Goal: Check status: Check status

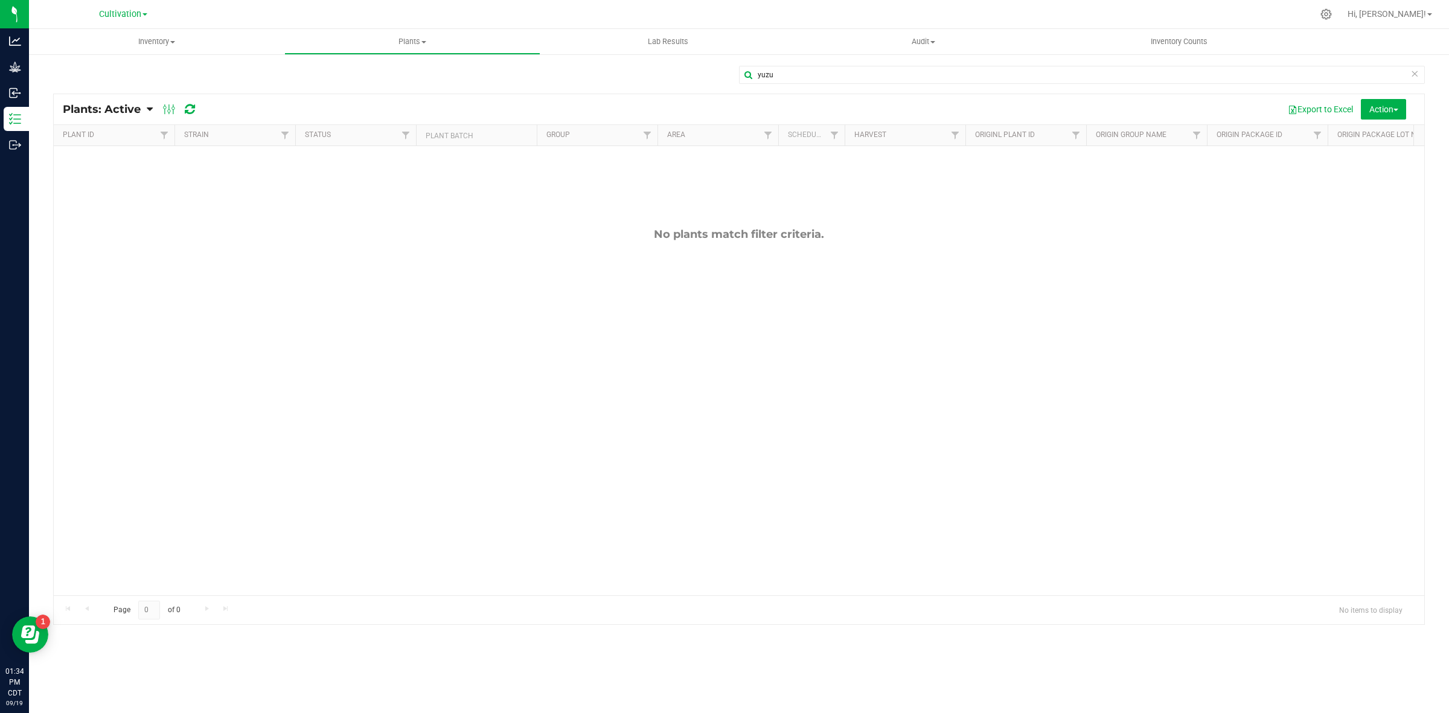
click at [128, 22] on div "Cultivation Cultivation INACTIVE Manufacturing Retail" at bounding box center [123, 14] width 176 height 19
click at [123, 15] on span "Cultivation" at bounding box center [120, 14] width 42 height 11
click at [106, 74] on link "Manufacturing" at bounding box center [123, 74] width 176 height 16
click at [170, 39] on span "Inventory" at bounding box center [156, 41] width 255 height 11
click at [113, 74] on li "All packages" at bounding box center [156, 73] width 255 height 14
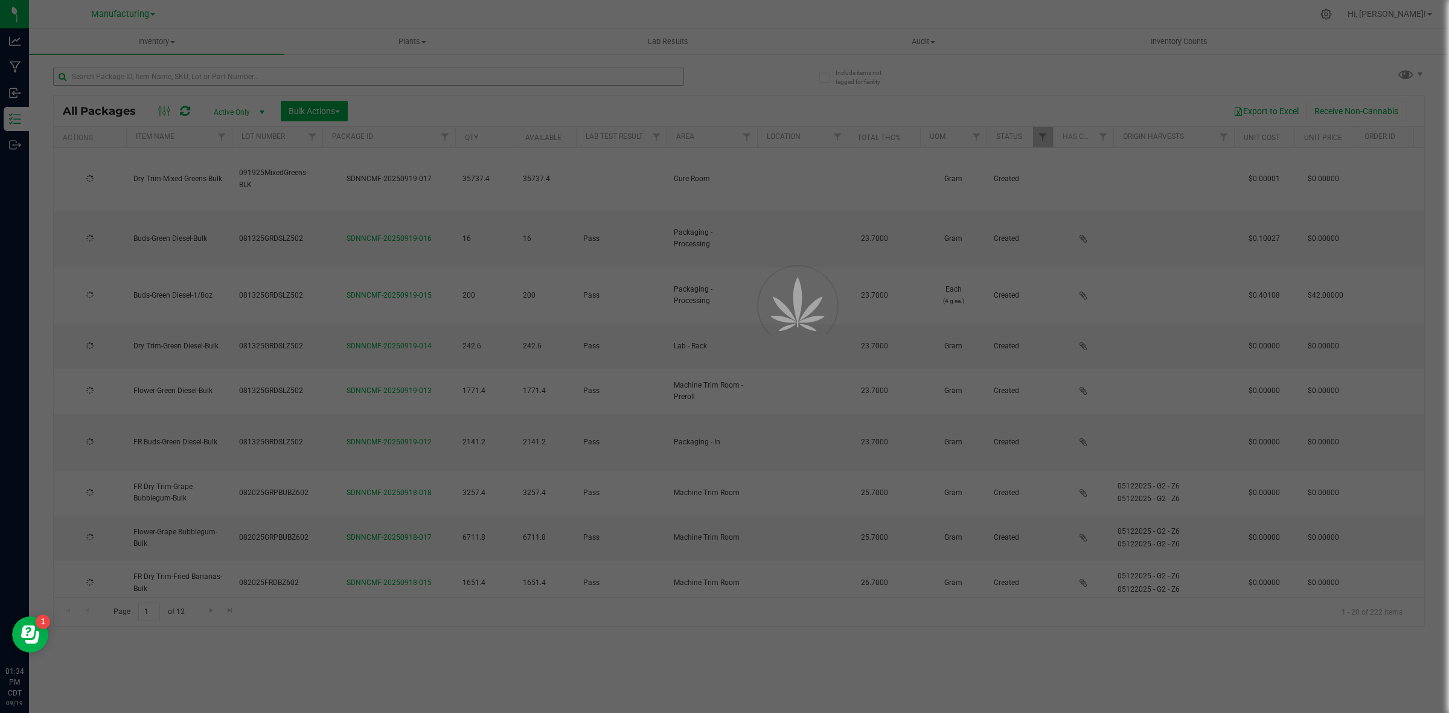
click at [318, 79] on div at bounding box center [724, 356] width 1449 height 713
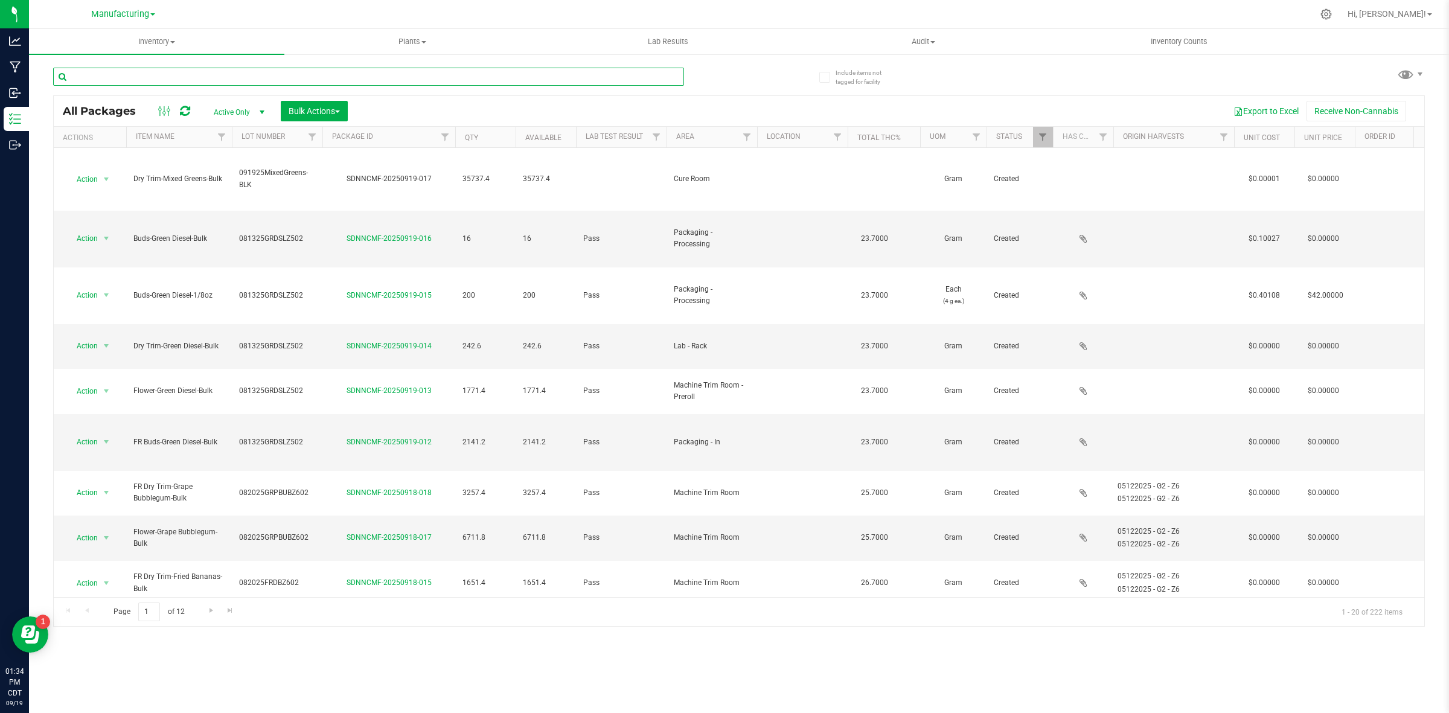
click at [233, 76] on input "text" at bounding box center [368, 77] width 631 height 18
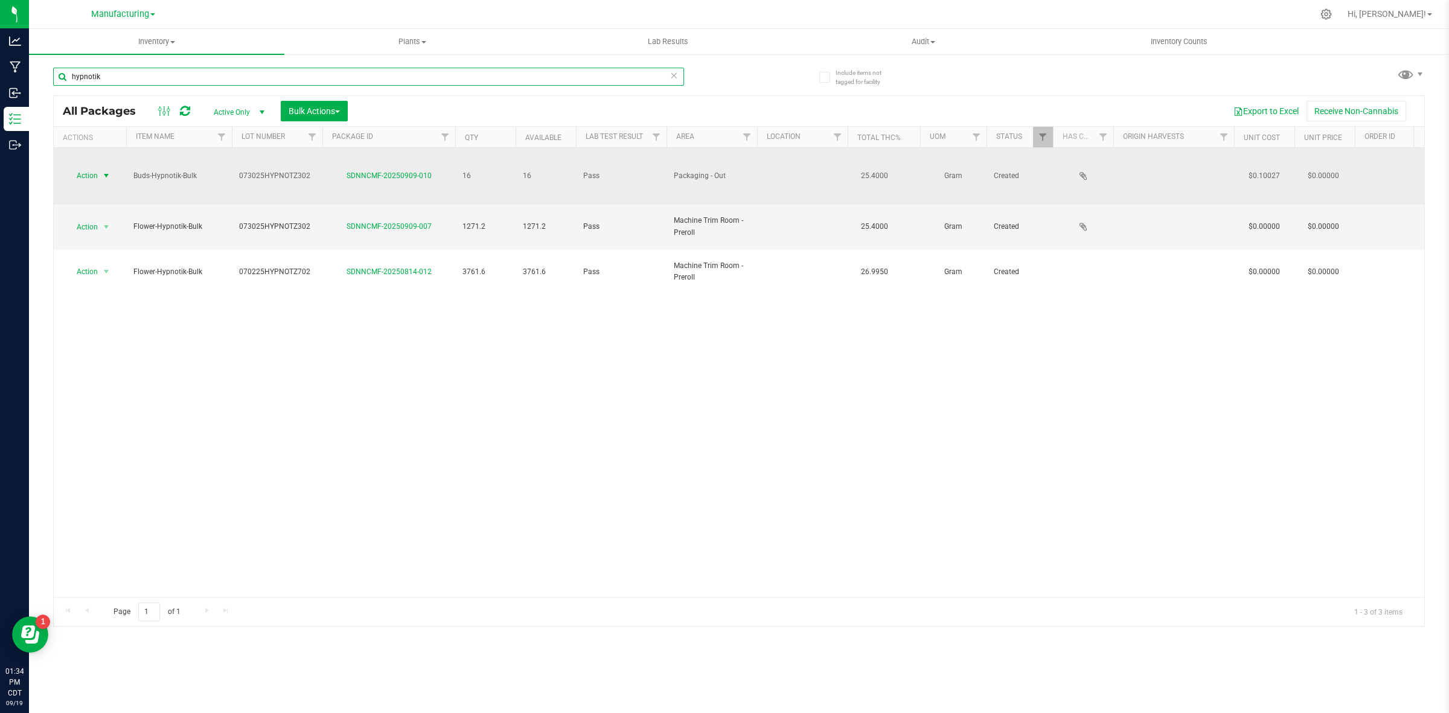
type input "hypnotik"
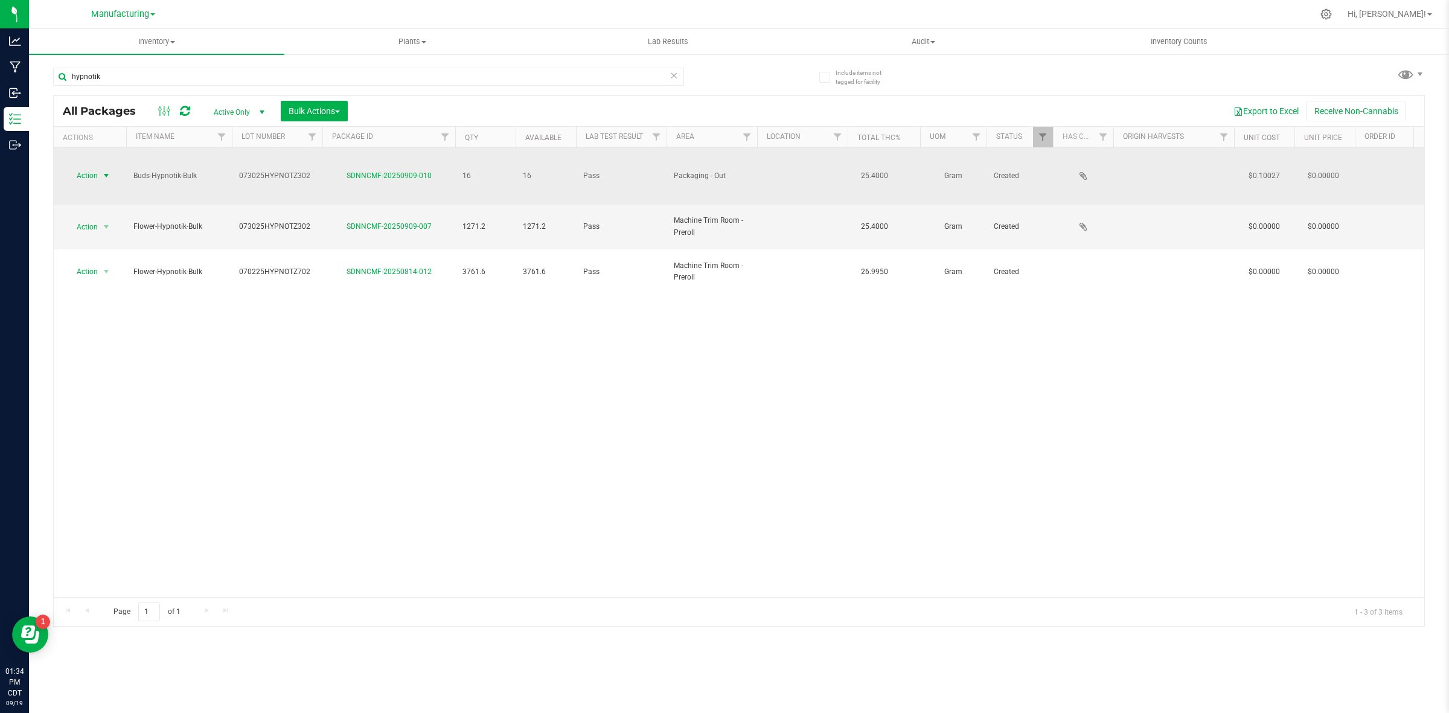
click at [108, 167] on span "select" at bounding box center [106, 175] width 15 height 17
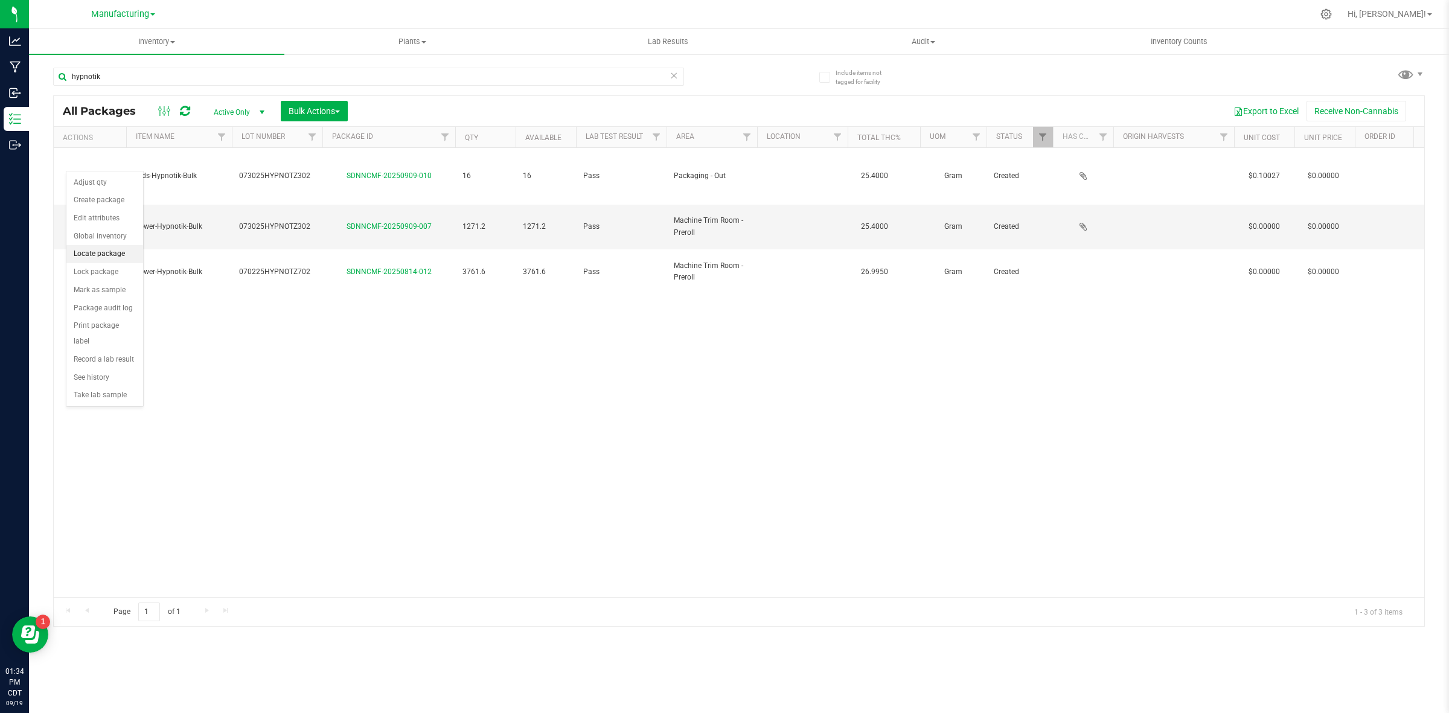
click at [115, 257] on li "Locate package" at bounding box center [104, 254] width 77 height 18
click at [336, 104] on button "Bulk Actions" at bounding box center [314, 111] width 67 height 21
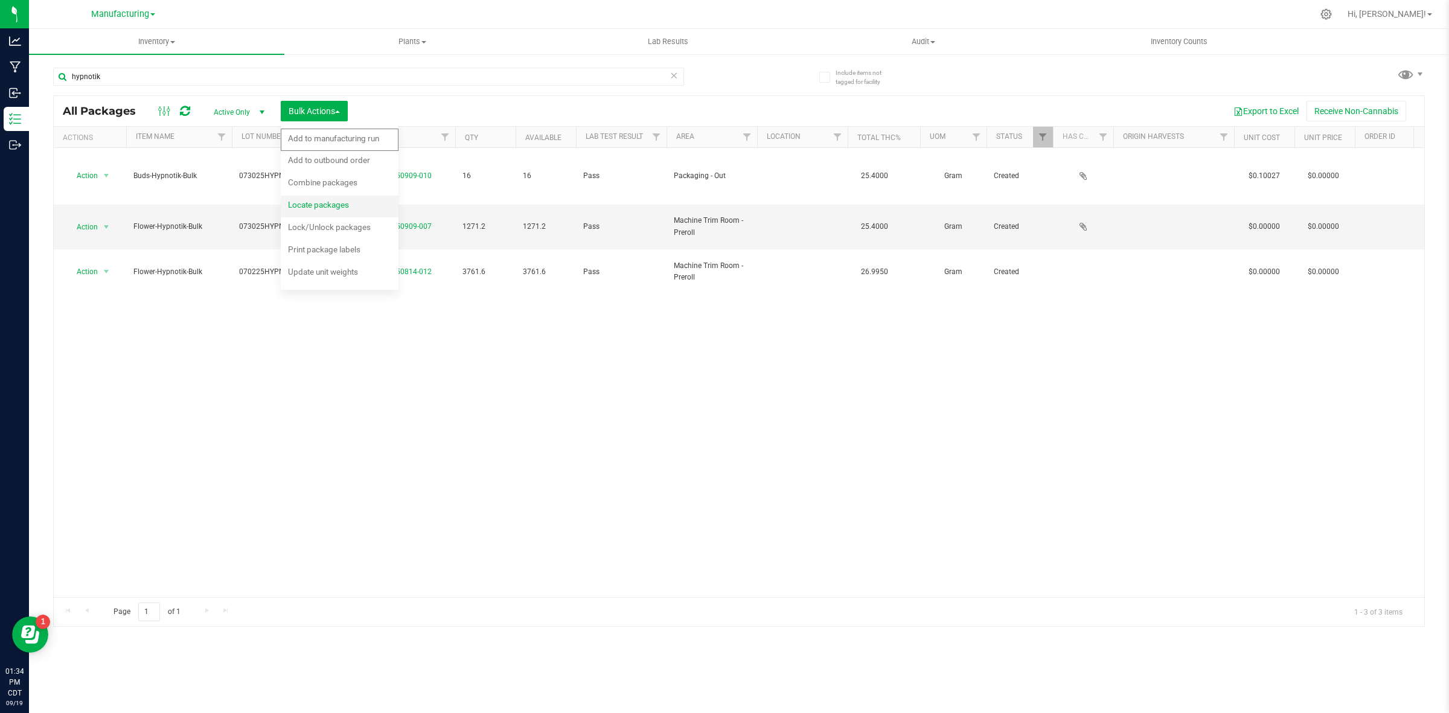
click at [348, 206] on span "Locate packages" at bounding box center [318, 205] width 61 height 10
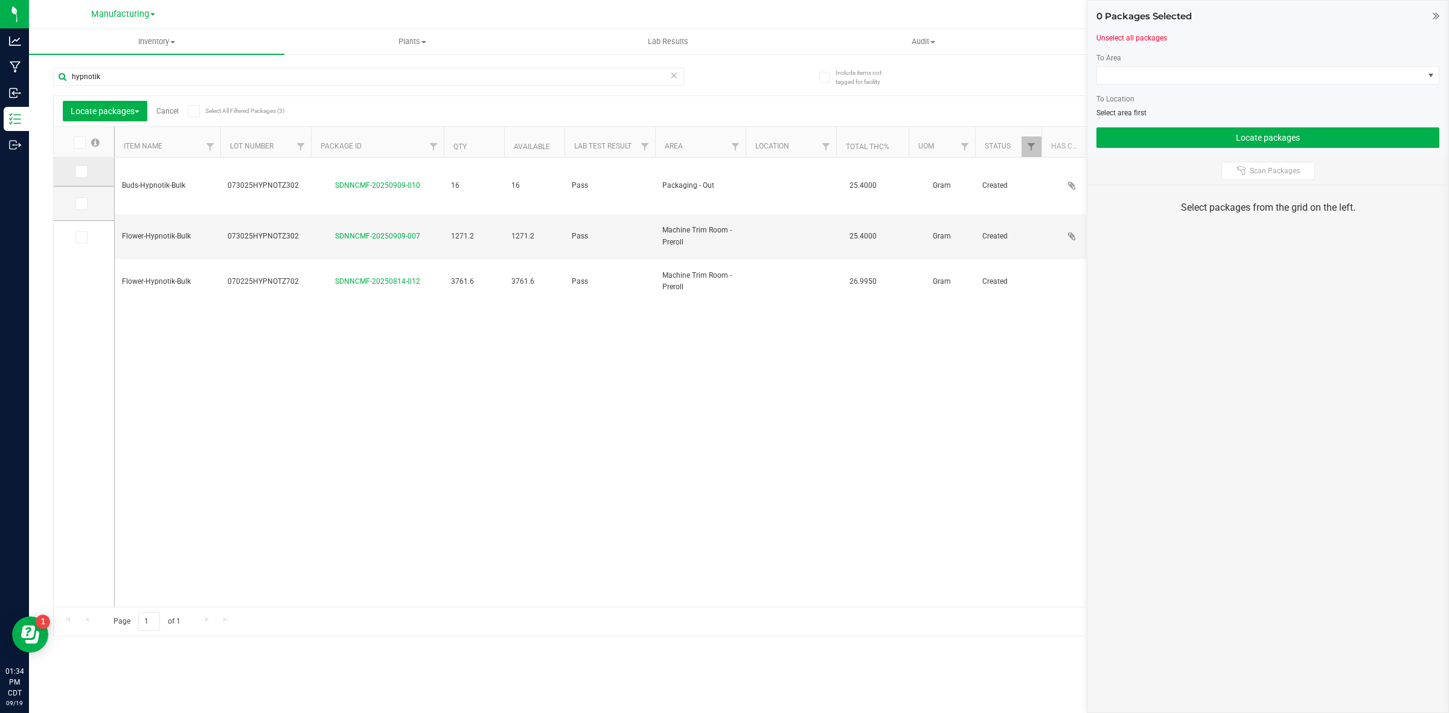
click at [80, 172] on icon at bounding box center [81, 172] width 8 height 0
click at [0, 0] on input "checkbox" at bounding box center [0, 0] width 0 height 0
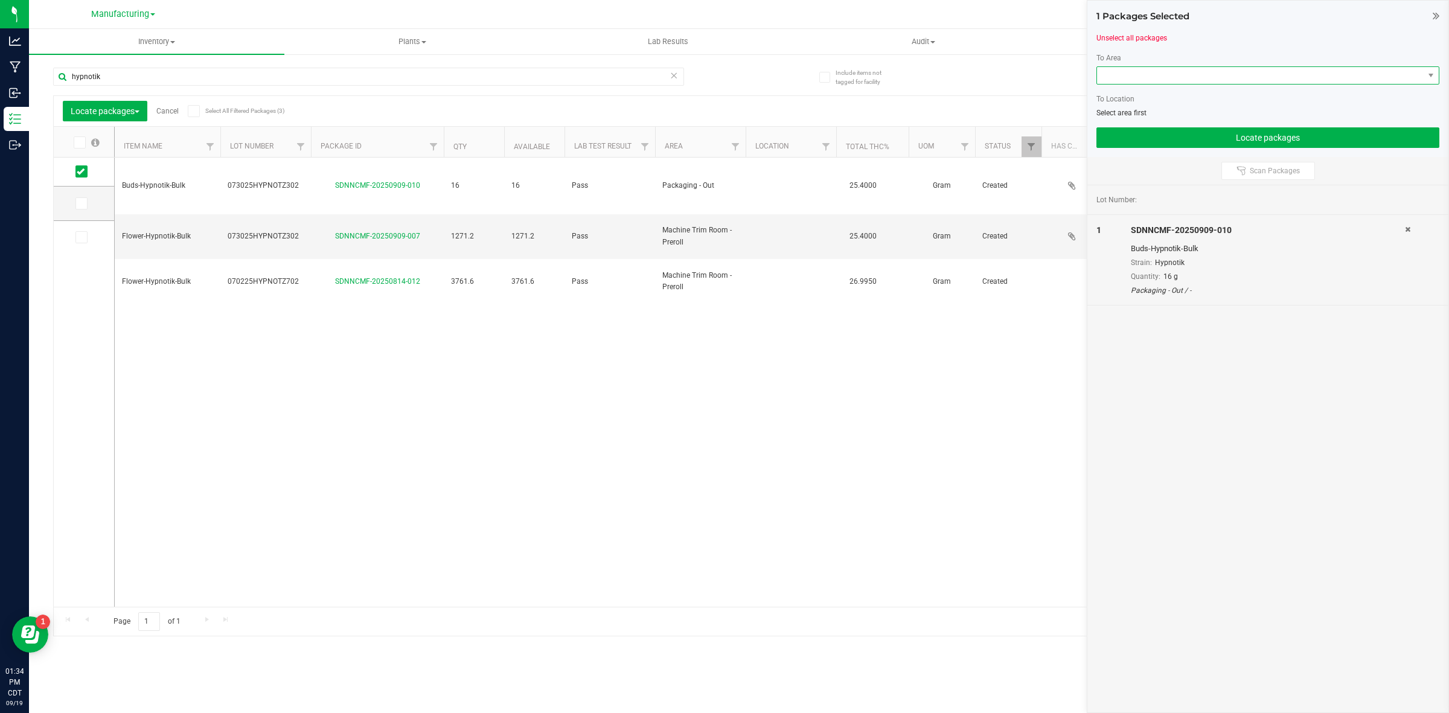
click at [1109, 80] on span at bounding box center [1260, 75] width 327 height 17
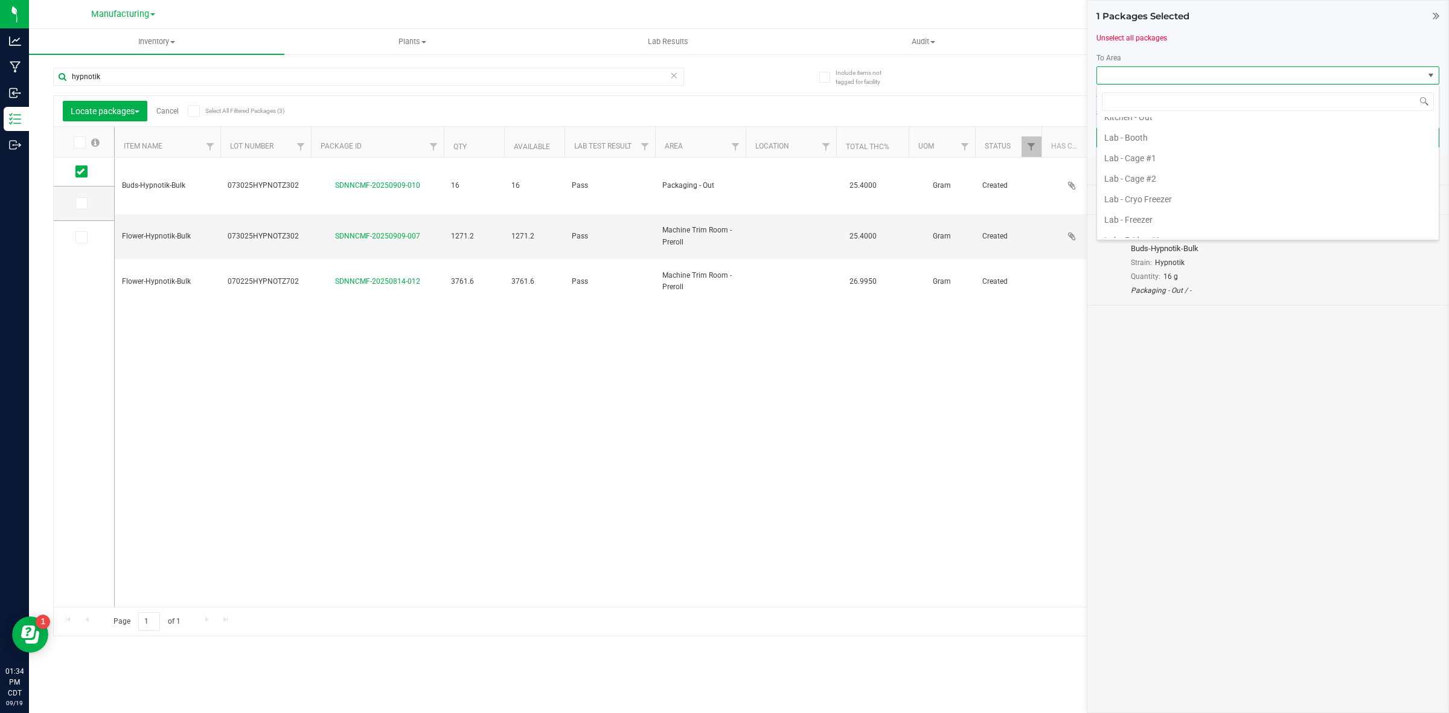
scroll to position [483, 0]
click at [1157, 140] on li "Retail Displays" at bounding box center [1268, 145] width 342 height 21
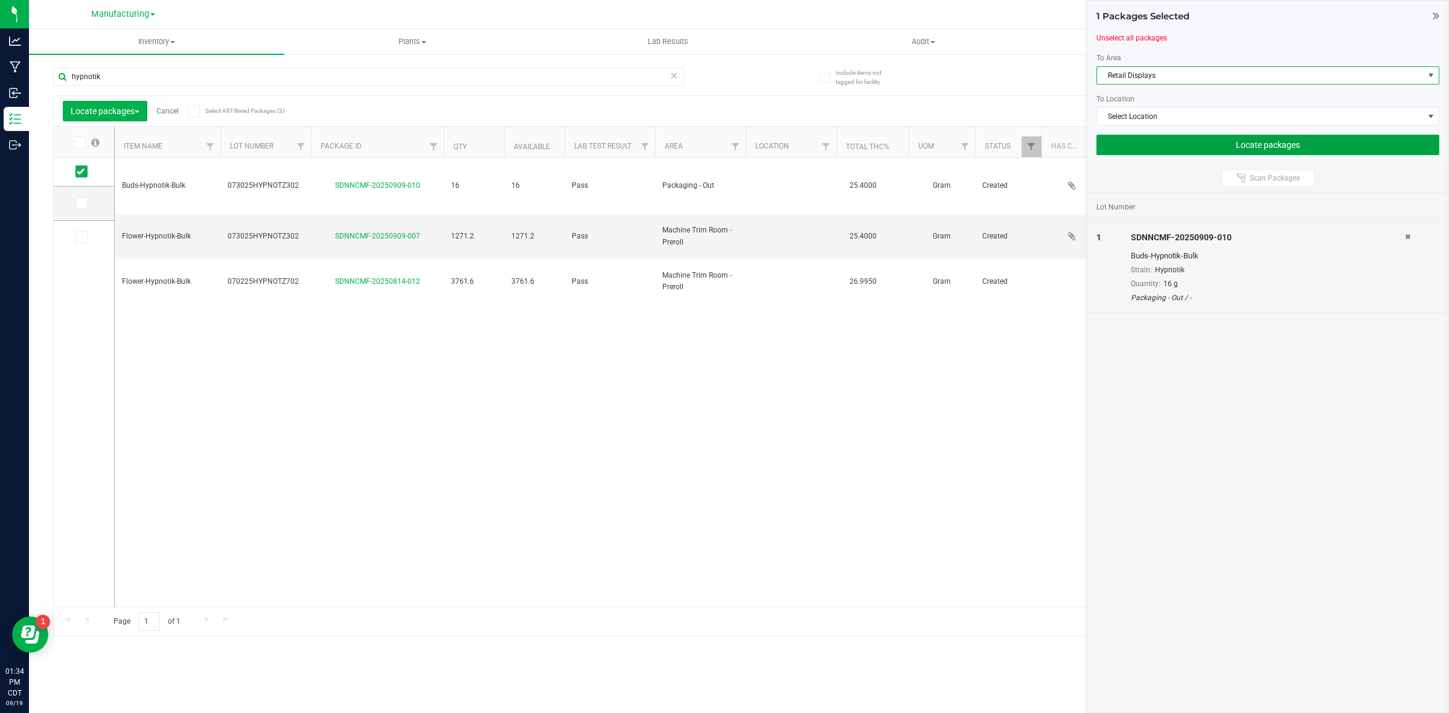
click at [1201, 149] on button "Locate packages" at bounding box center [1268, 145] width 343 height 21
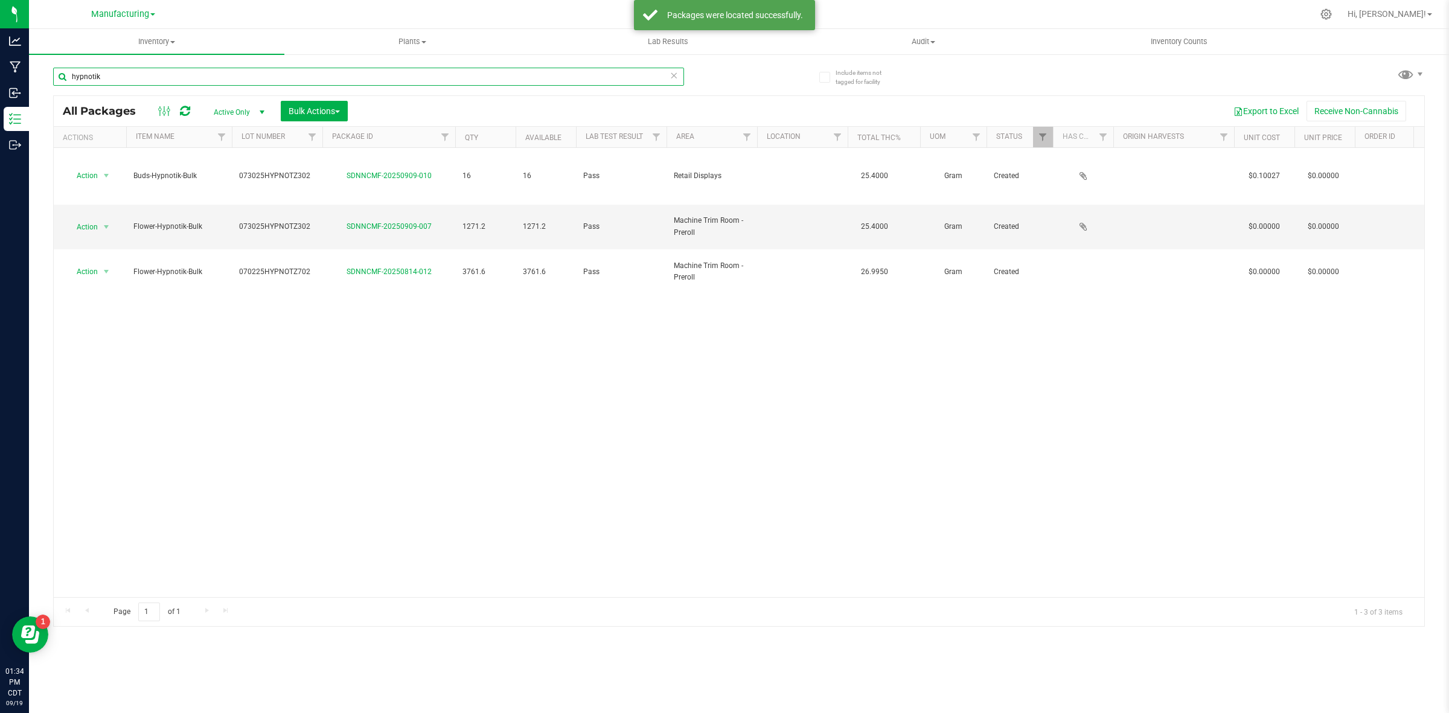
drag, startPoint x: 133, startPoint y: 74, endPoint x: 35, endPoint y: 77, distance: 98.5
click at [35, 77] on div "Include items not tagged for facility hypnotik All Packages Active Only Active …" at bounding box center [739, 237] width 1420 height 368
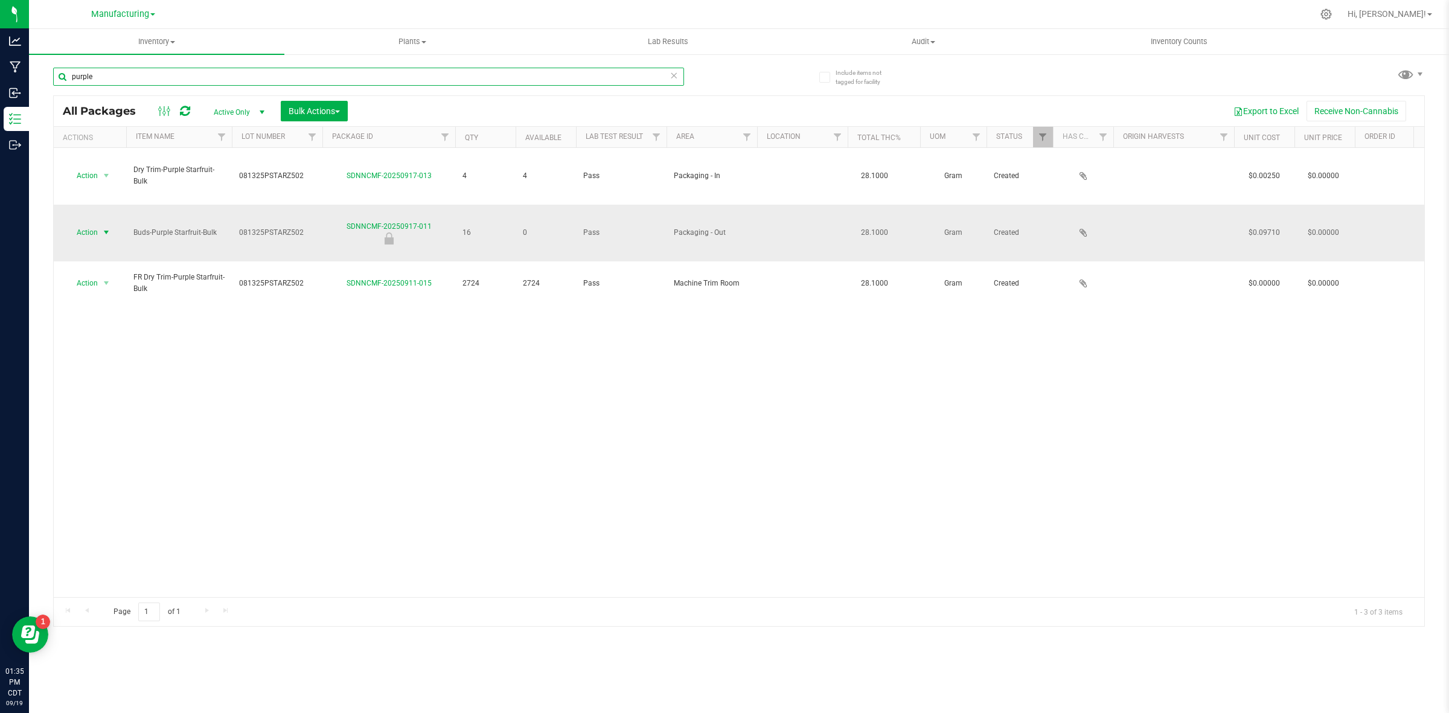
type input "purple"
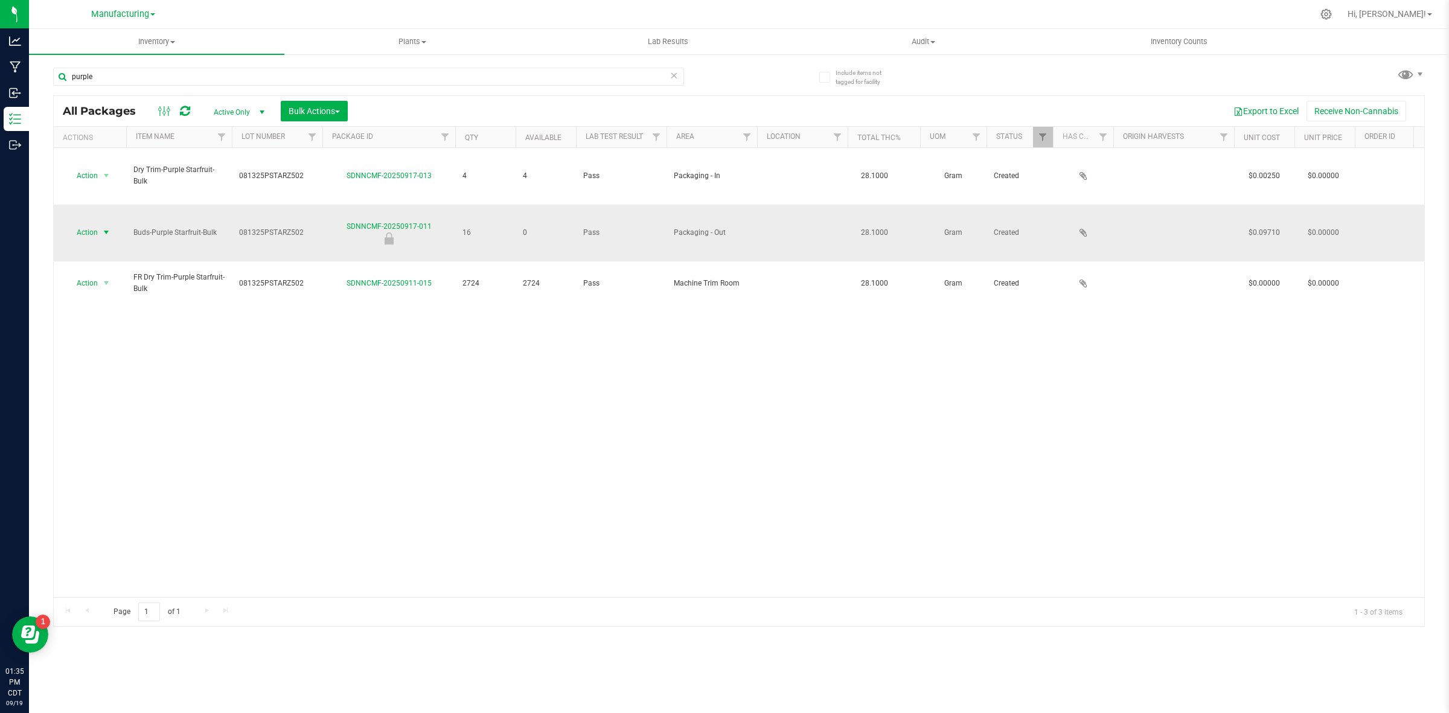
click at [95, 224] on span "Action" at bounding box center [82, 232] width 33 height 17
click at [98, 369] on li "Unlock package" at bounding box center [104, 378] width 77 height 18
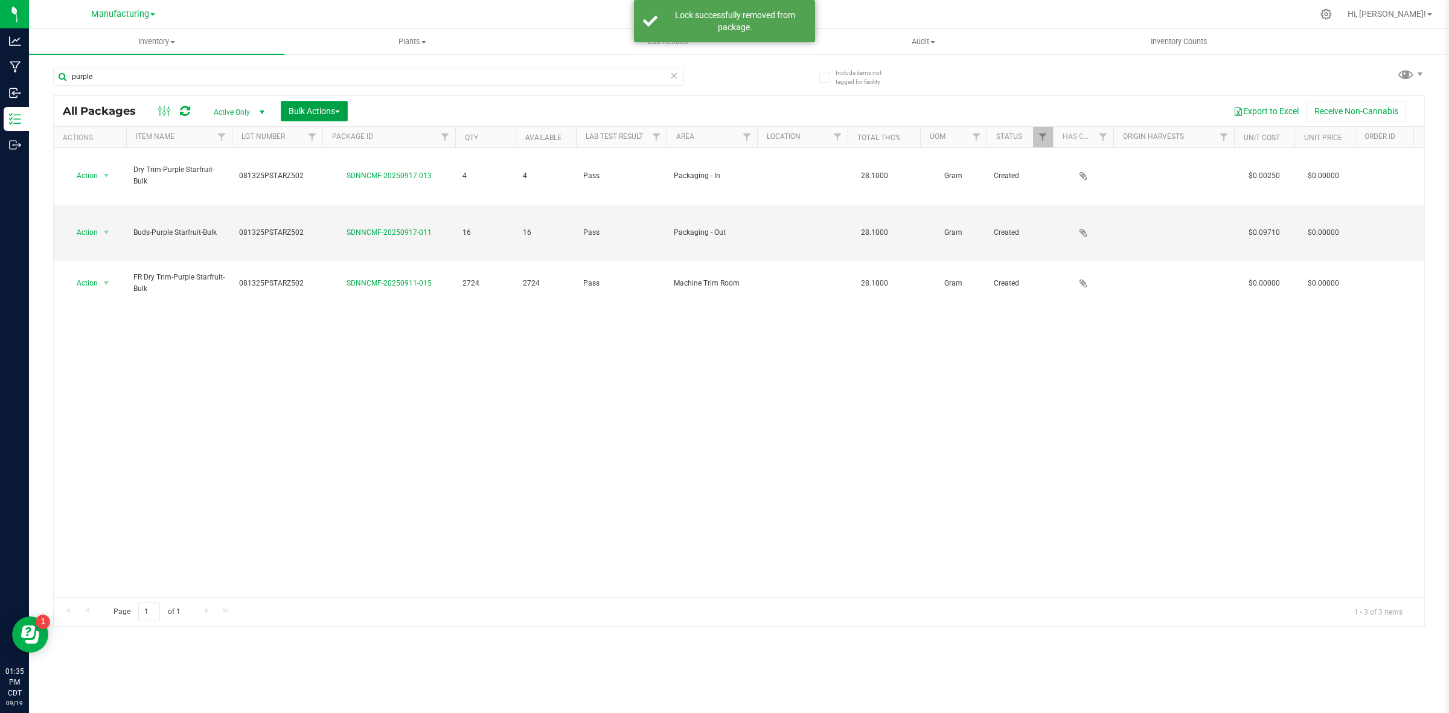
click at [322, 106] on span "Bulk Actions" at bounding box center [314, 111] width 51 height 10
click at [315, 210] on div "Locate packages" at bounding box center [326, 206] width 77 height 19
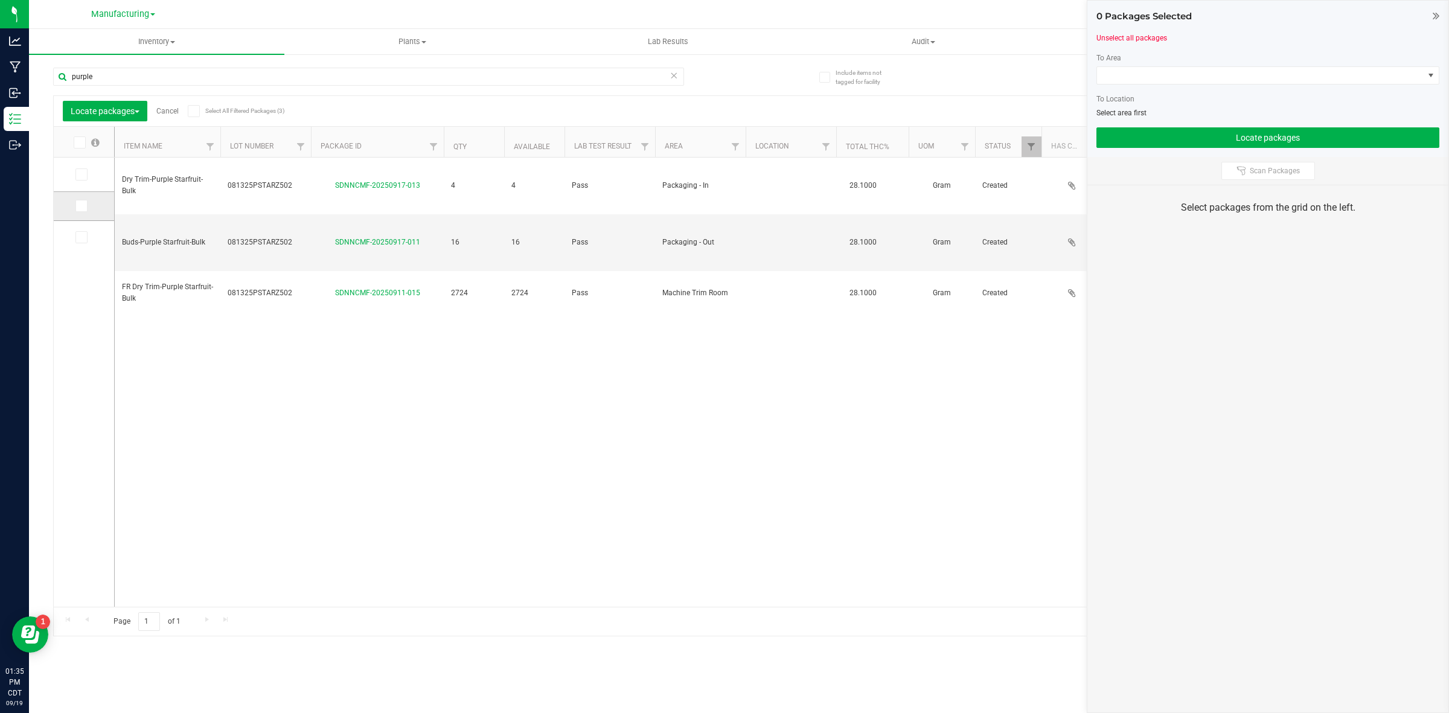
click at [82, 206] on icon at bounding box center [81, 206] width 8 height 0
click at [0, 0] on input "checkbox" at bounding box center [0, 0] width 0 height 0
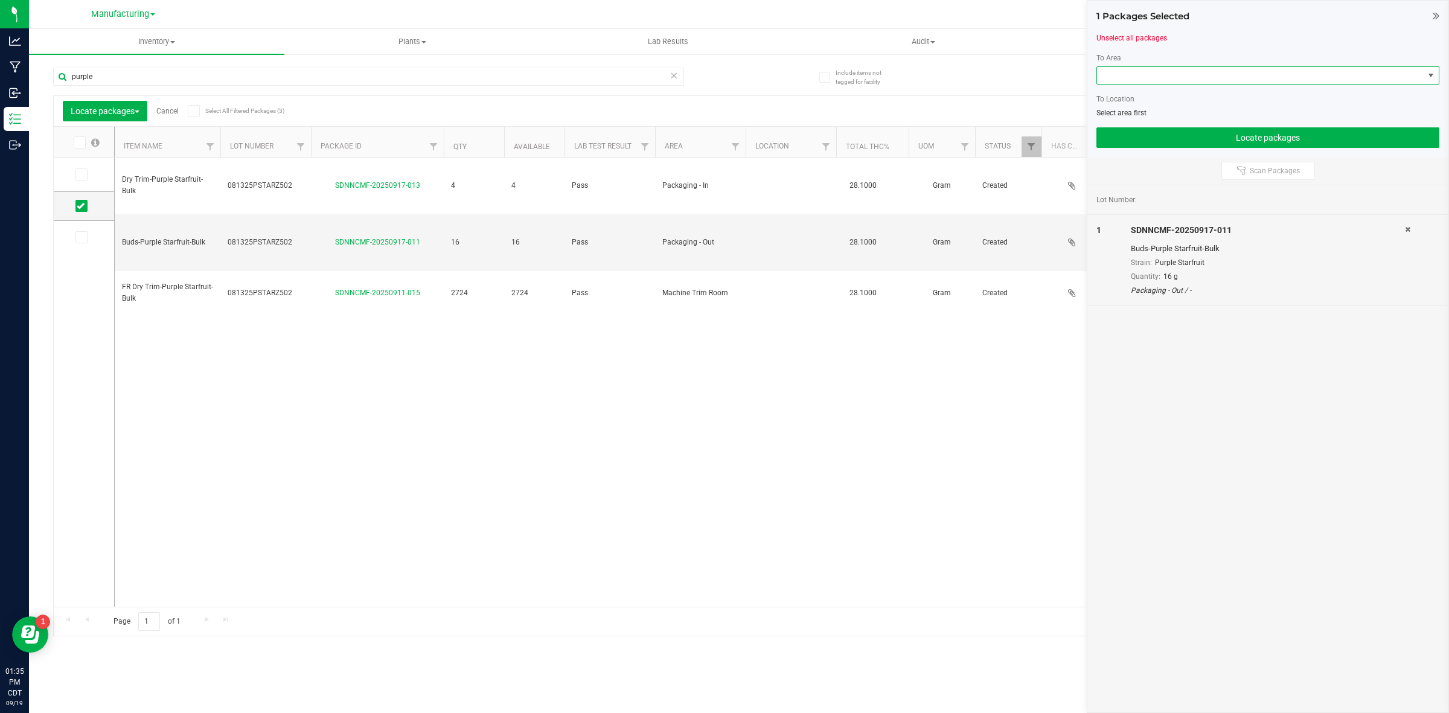
click at [1127, 79] on span at bounding box center [1260, 75] width 327 height 17
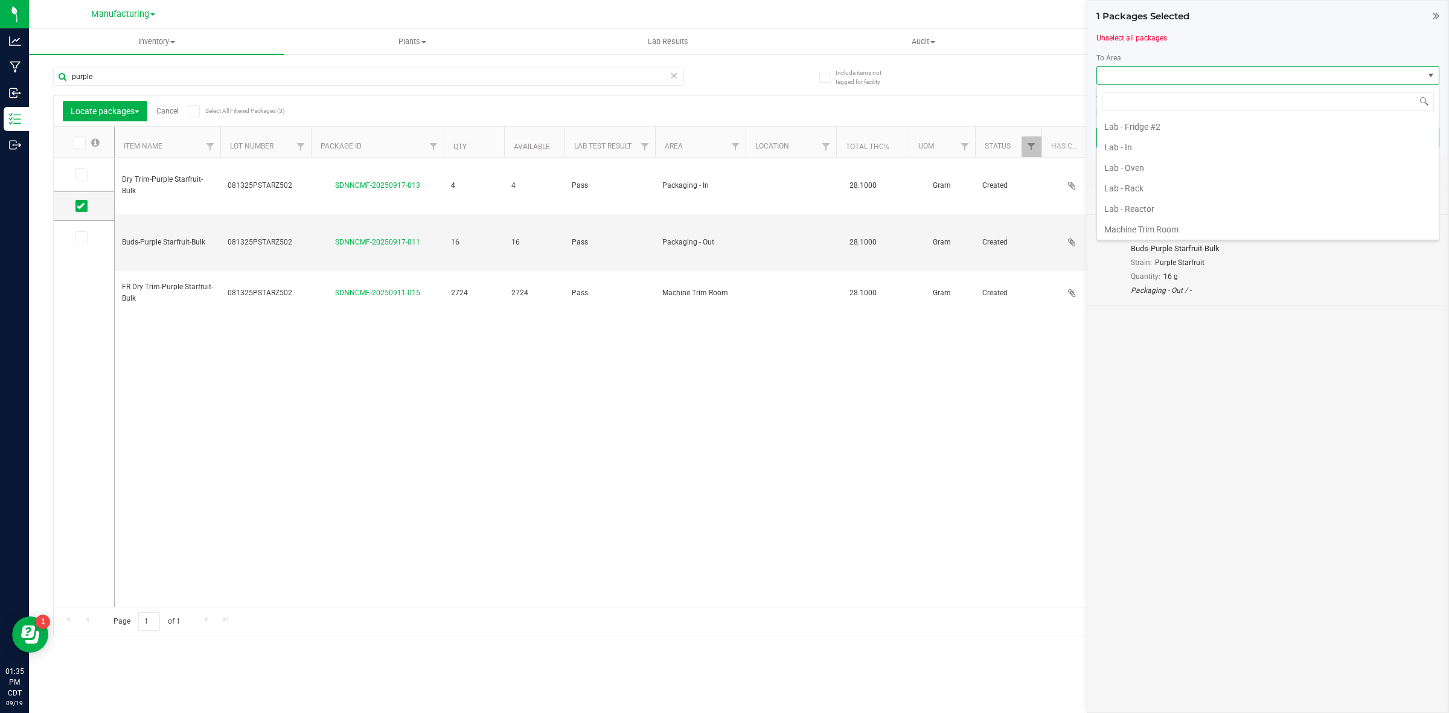
scroll to position [483, 0]
click at [1148, 149] on li "Retail Displays" at bounding box center [1268, 145] width 342 height 21
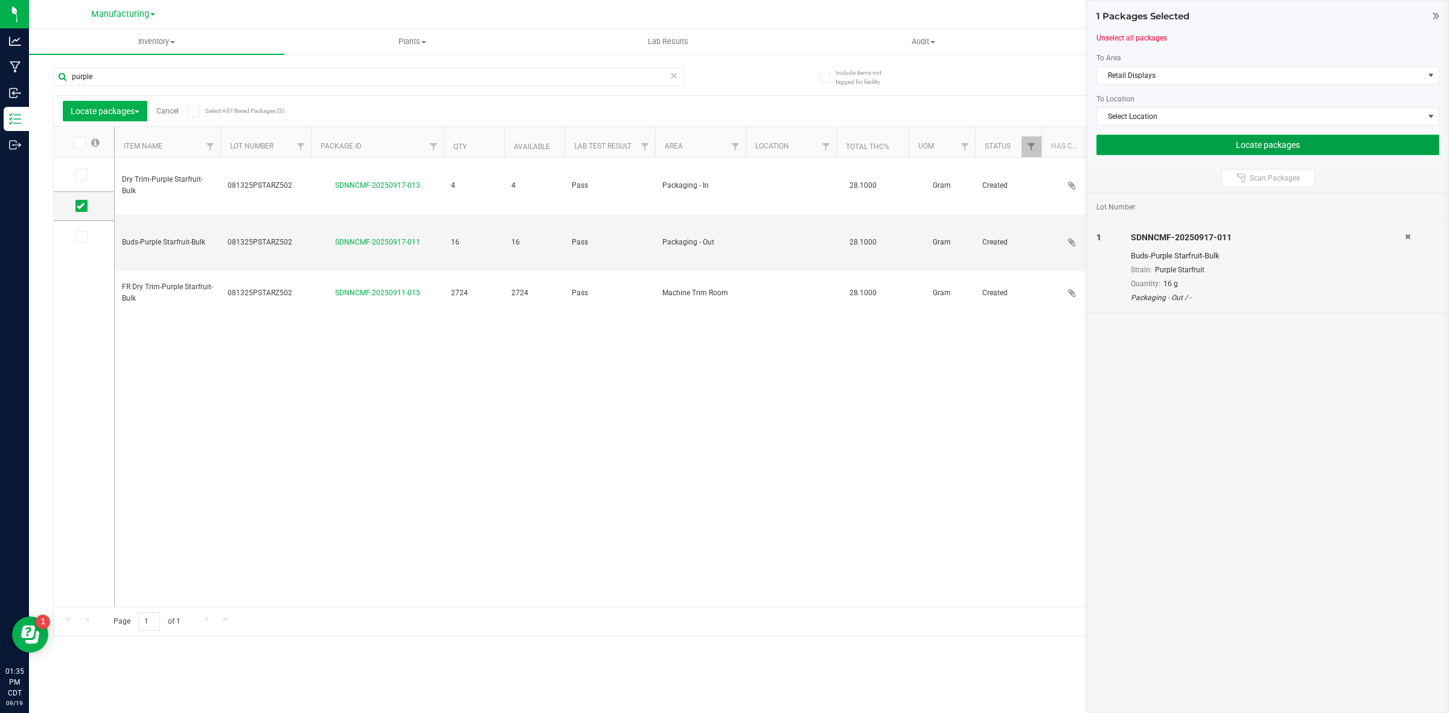
click at [1193, 145] on button "Locate packages" at bounding box center [1268, 145] width 343 height 21
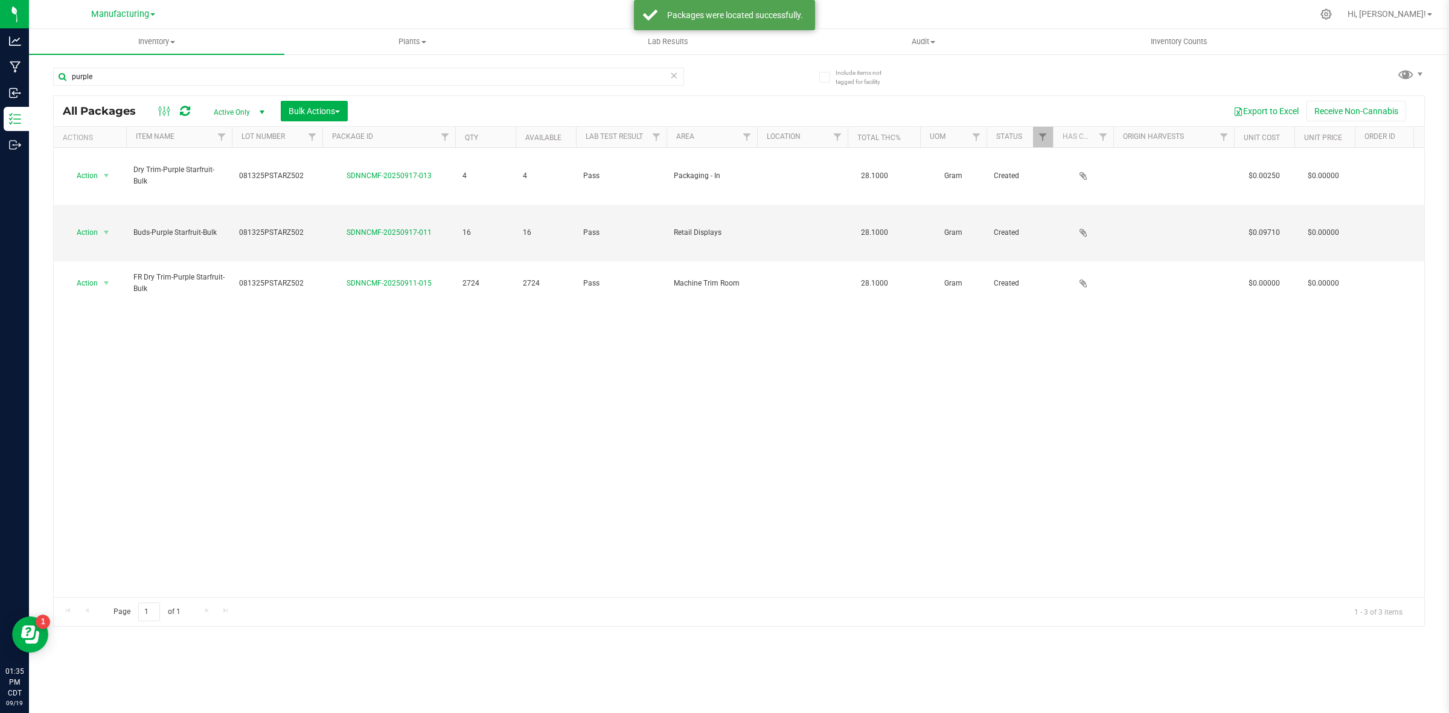
click at [114, 5] on div "Manufacturing Cultivation INACTIVE Manufacturing Retail" at bounding box center [123, 14] width 176 height 19
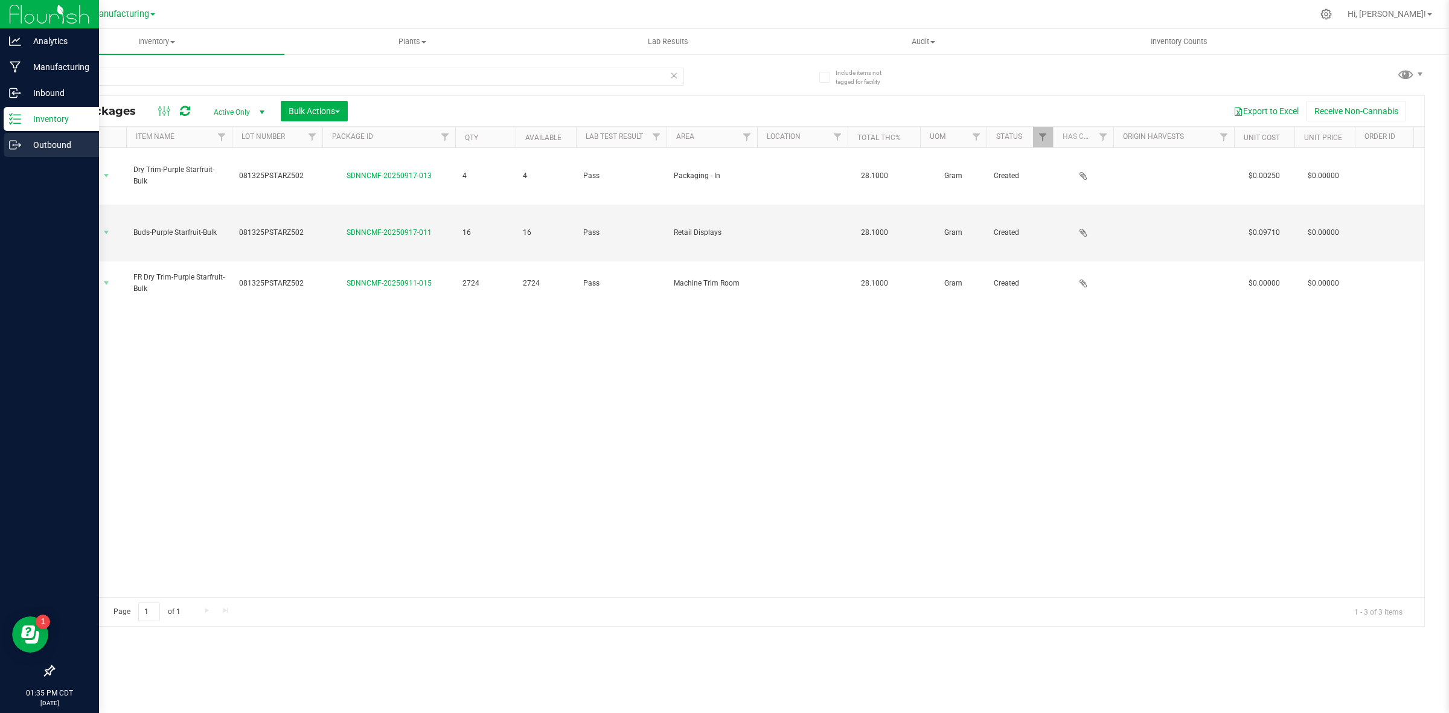
click at [40, 139] on p "Outbound" at bounding box center [57, 145] width 72 height 14
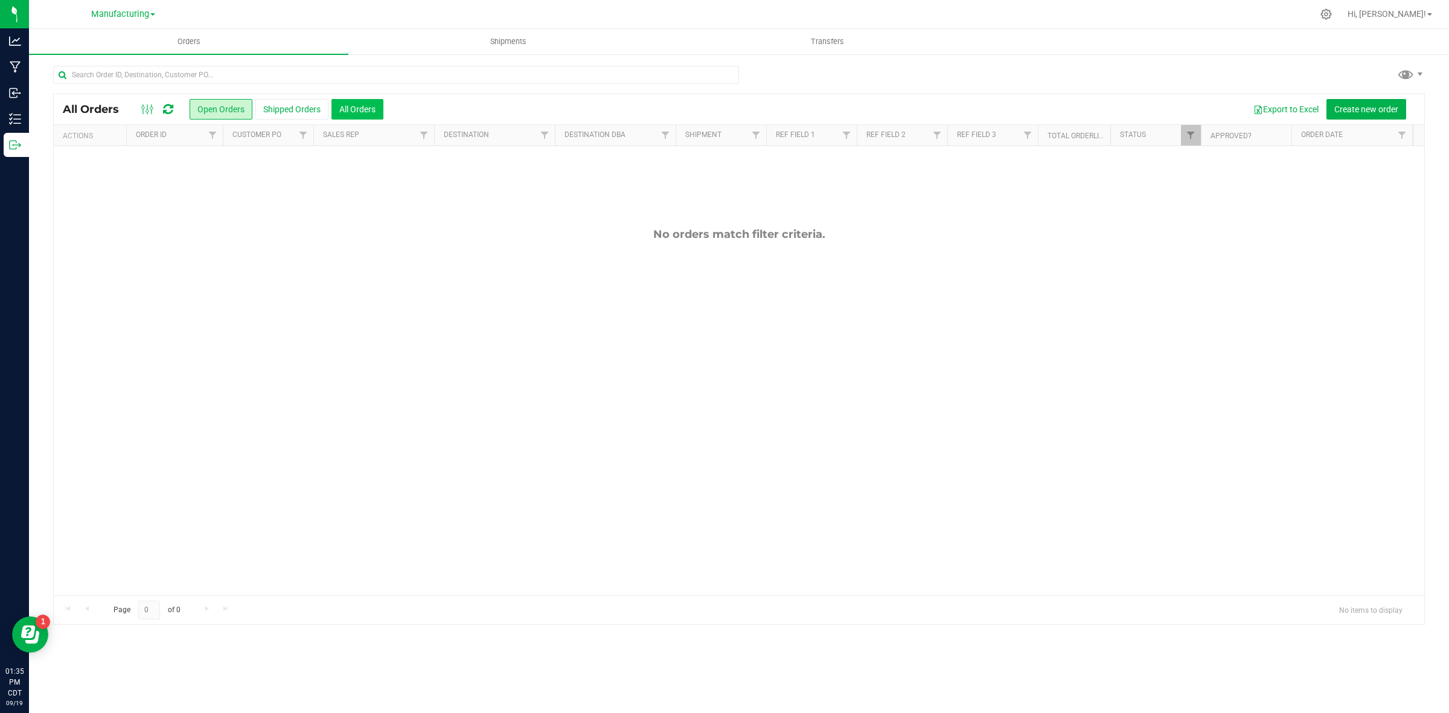
click at [353, 101] on button "All Orders" at bounding box center [358, 109] width 52 height 21
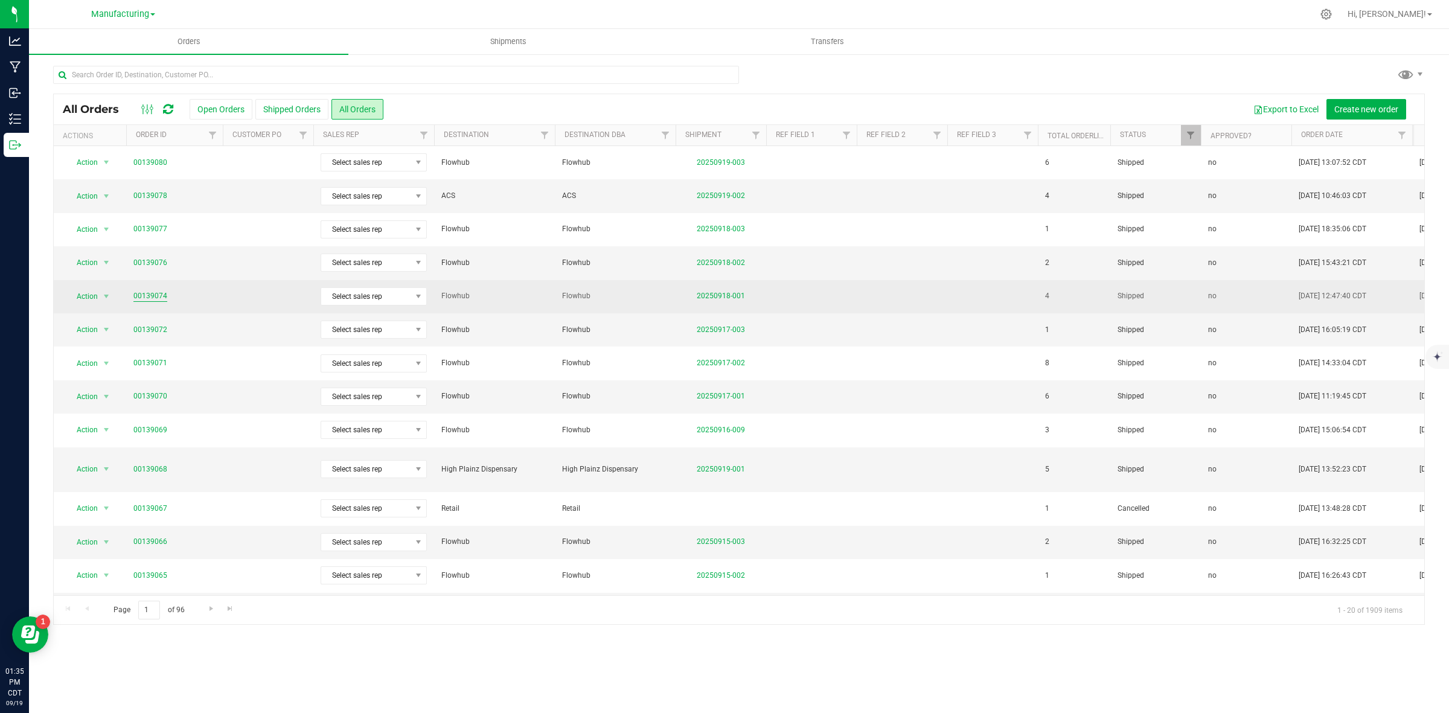
click at [154, 294] on link "00139074" at bounding box center [150, 295] width 34 height 11
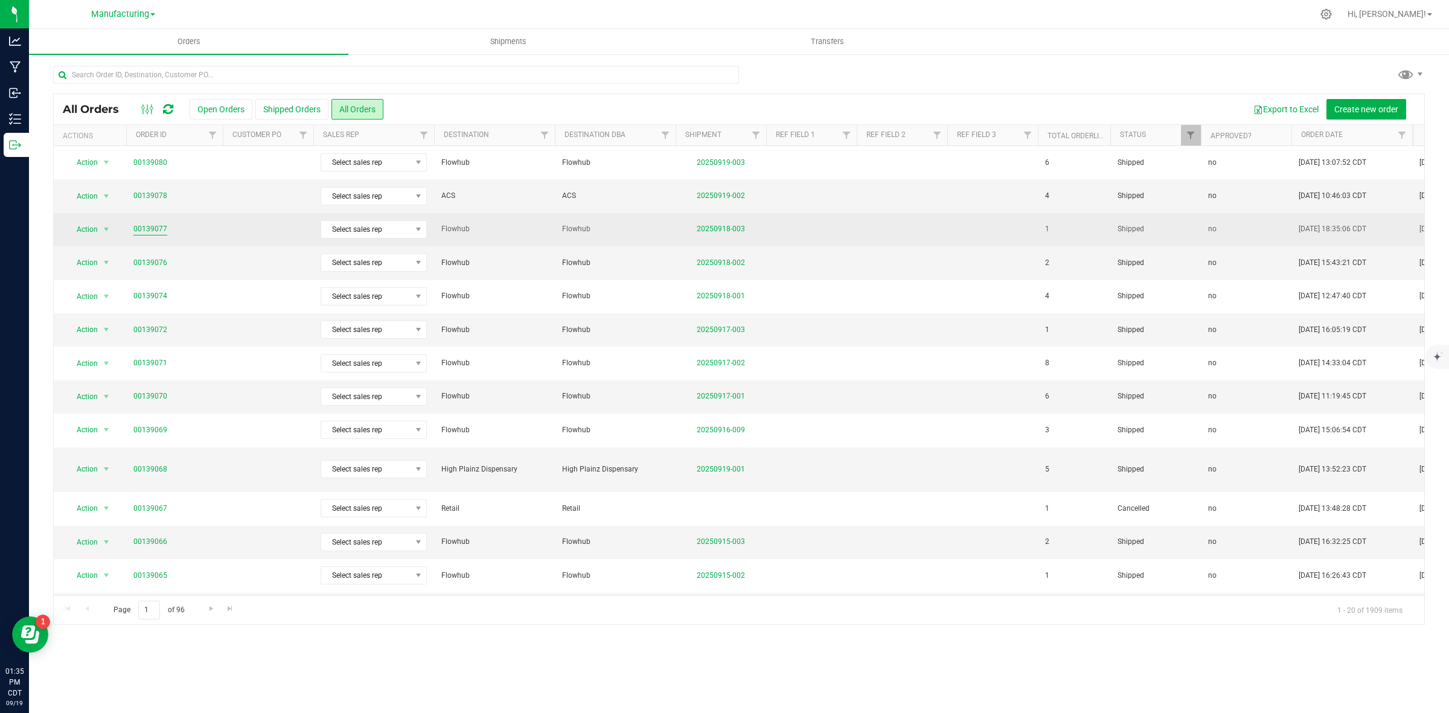
click at [143, 228] on link "00139077" at bounding box center [150, 228] width 34 height 11
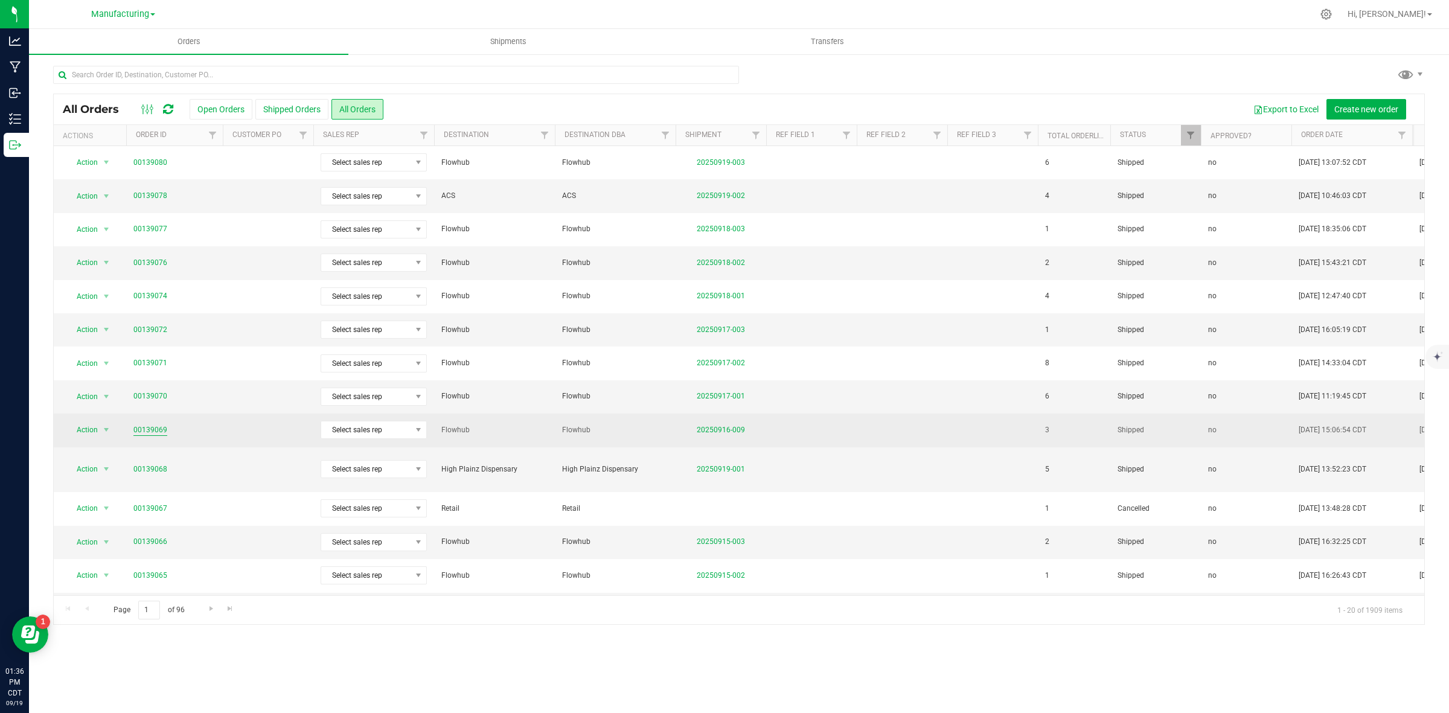
click at [152, 432] on link "00139069" at bounding box center [150, 430] width 34 height 11
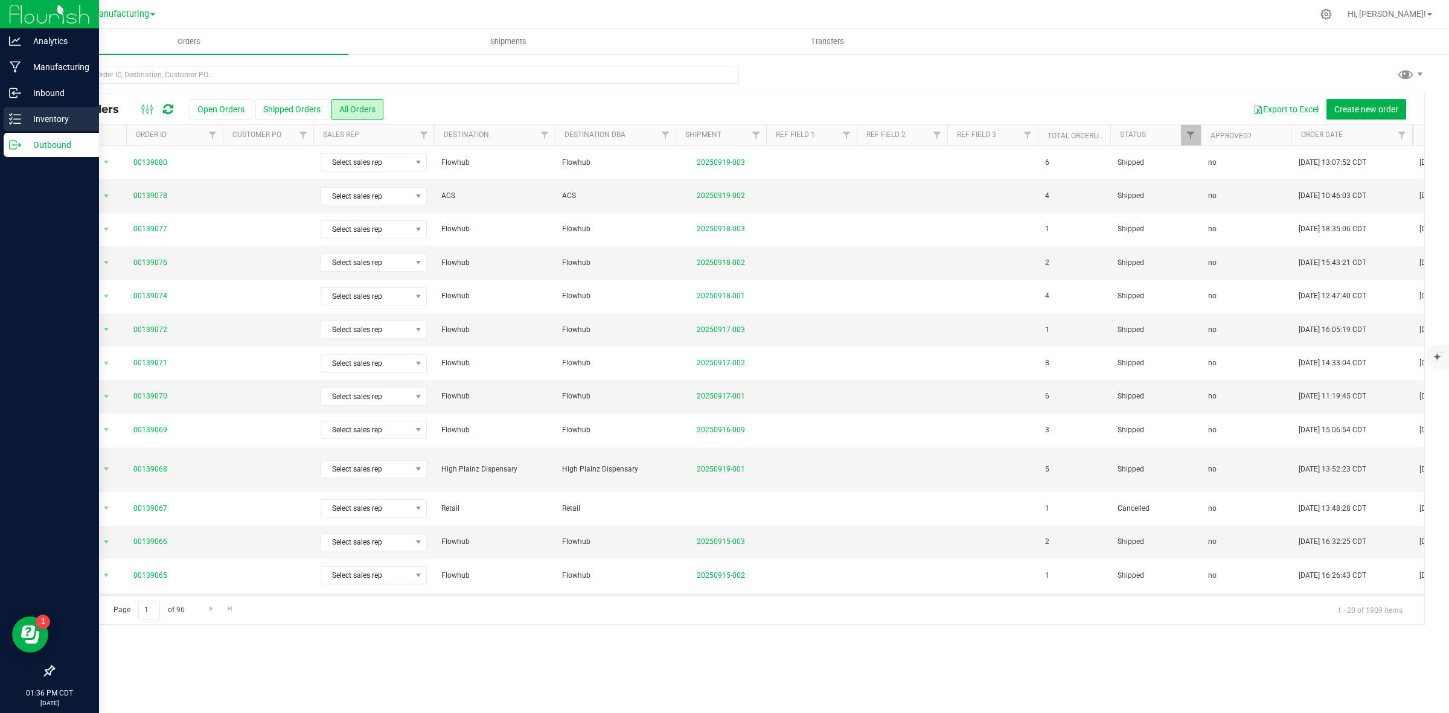
click at [28, 119] on p "Inventory" at bounding box center [57, 119] width 72 height 14
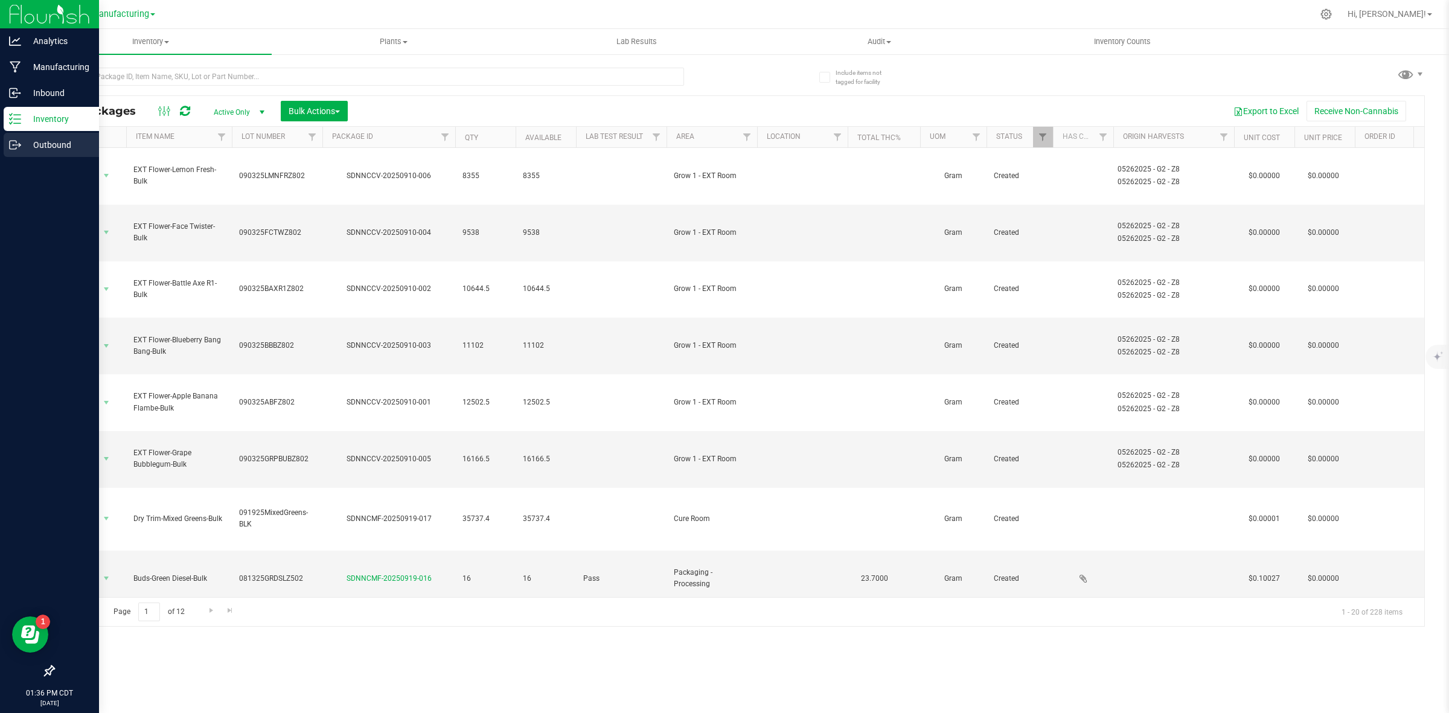
click at [52, 140] on p "Outbound" at bounding box center [57, 145] width 72 height 14
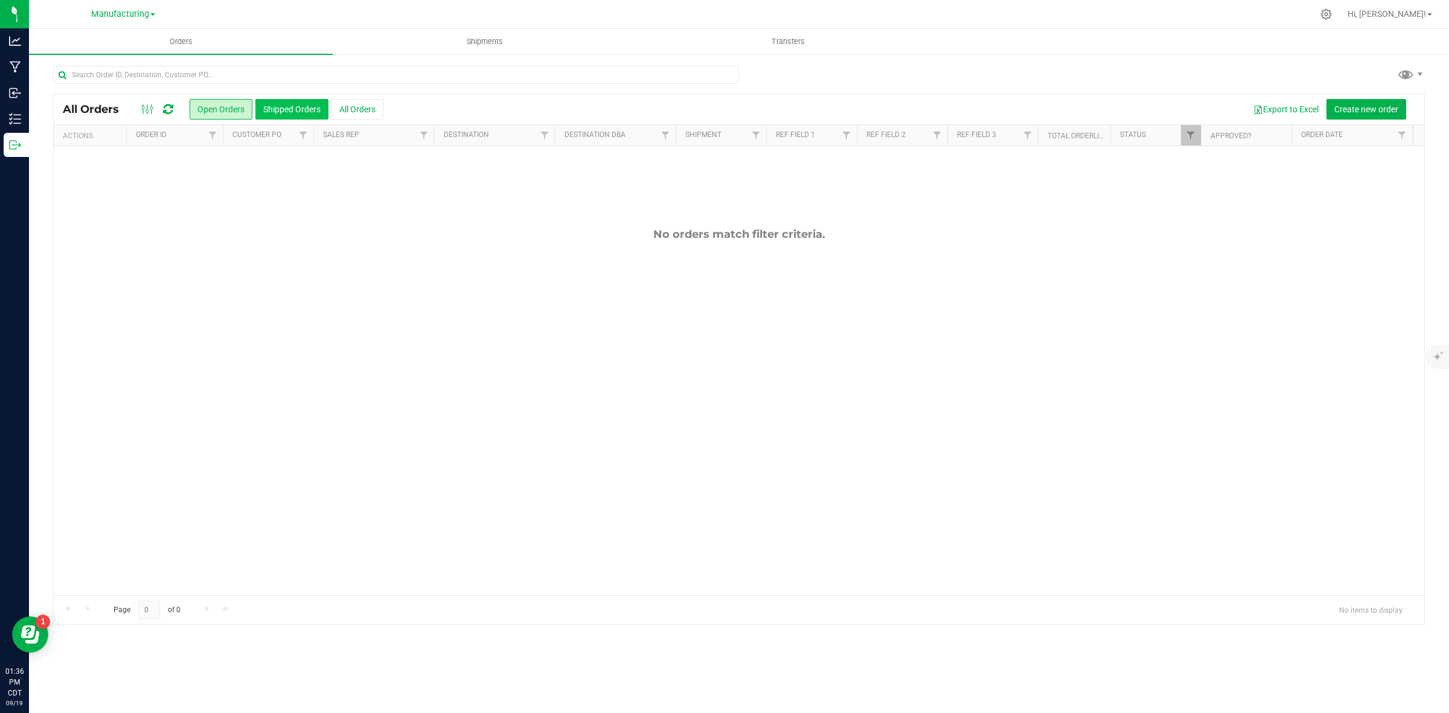
click at [319, 101] on button "Shipped Orders" at bounding box center [291, 109] width 73 height 21
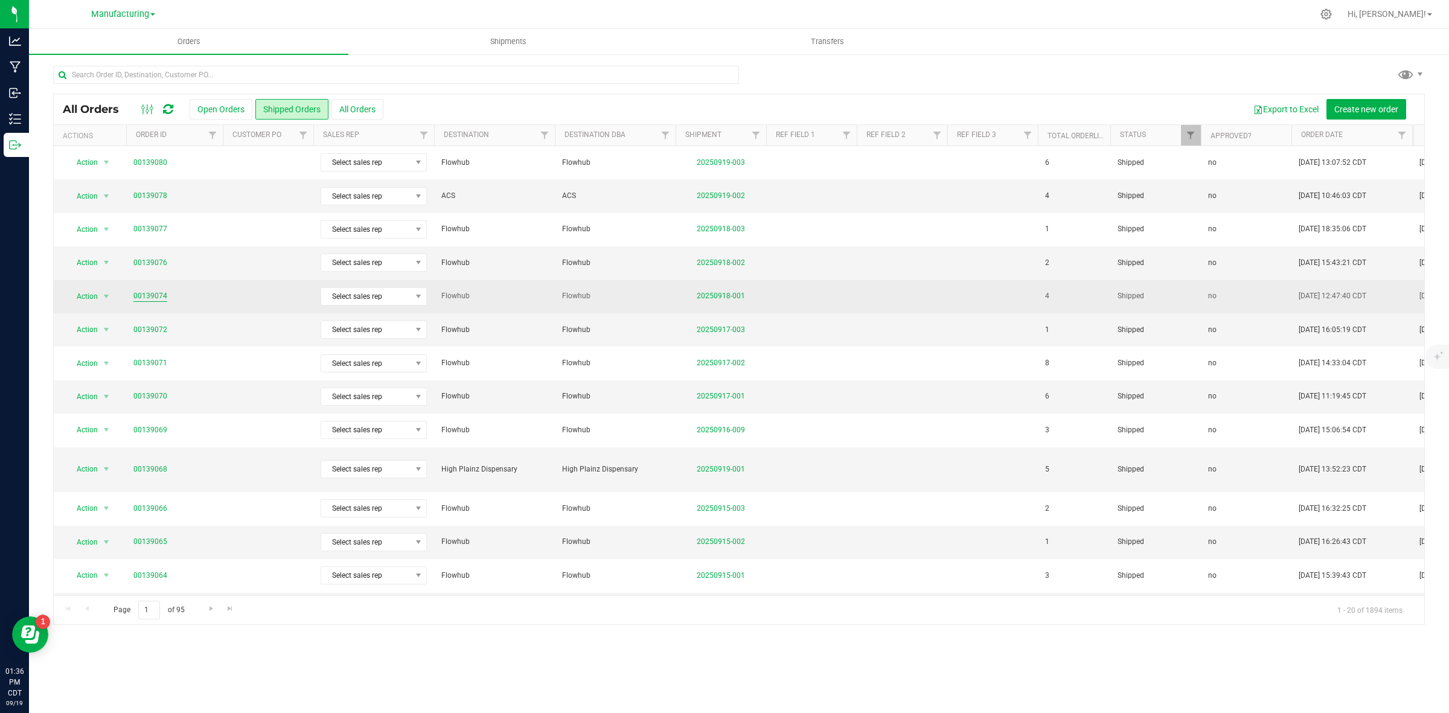
click at [149, 297] on link "00139074" at bounding box center [150, 295] width 34 height 11
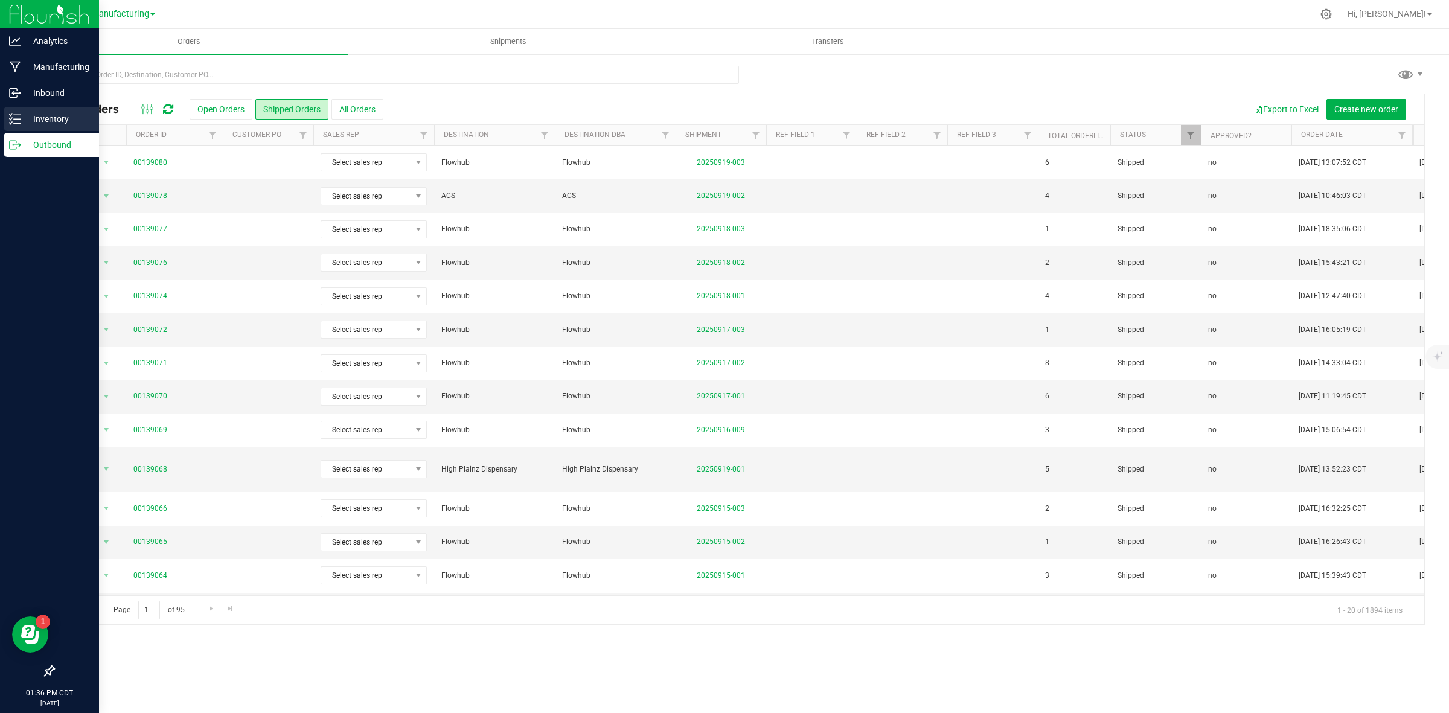
click at [40, 116] on p "Inventory" at bounding box center [57, 119] width 72 height 14
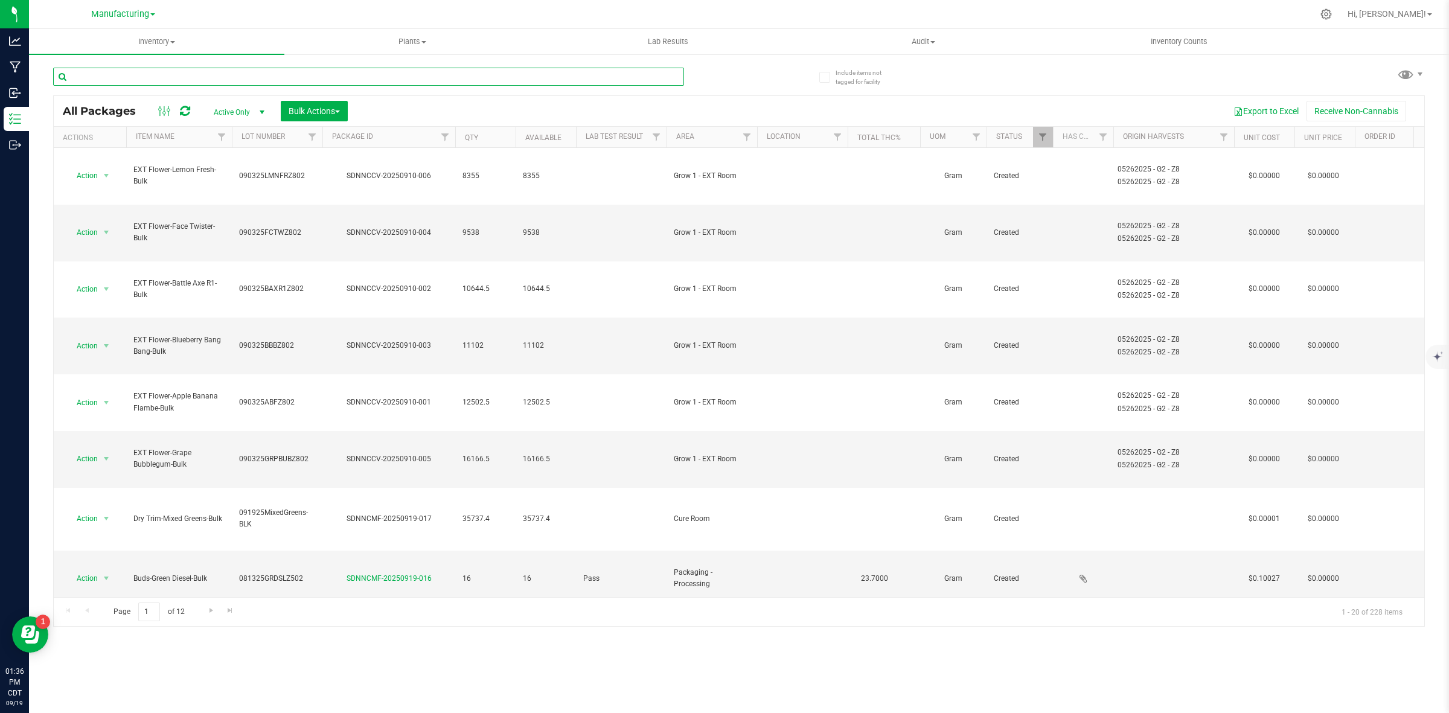
click at [161, 80] on input "text" at bounding box center [368, 77] width 631 height 18
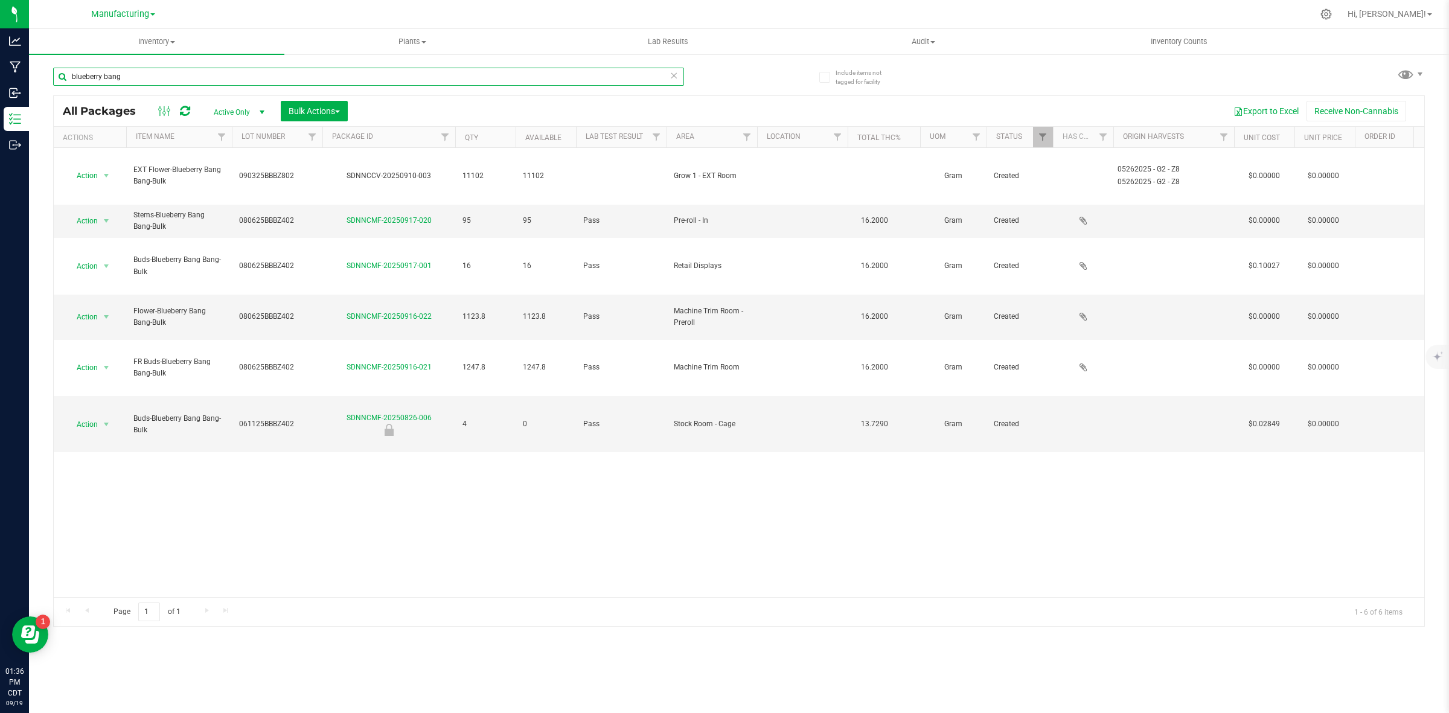
scroll to position [0, 182]
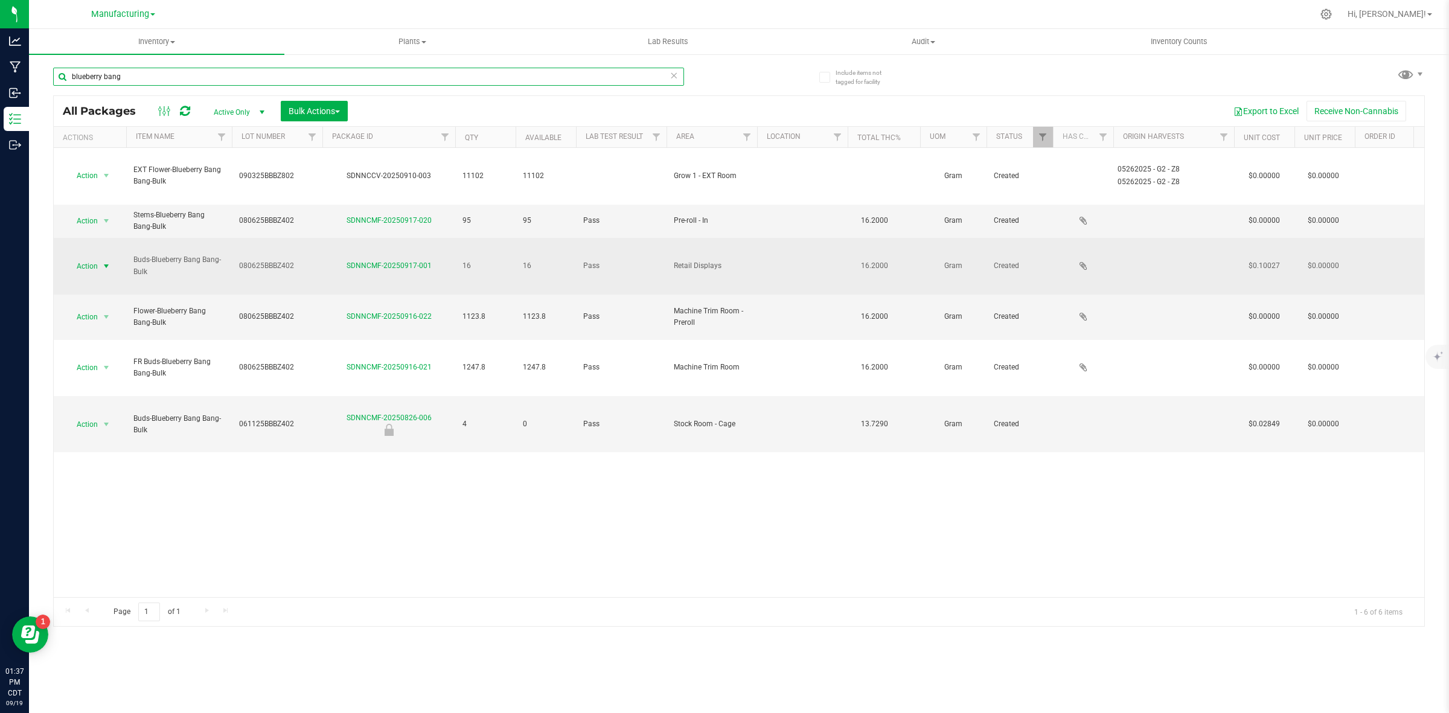
type input "blueberry bang"
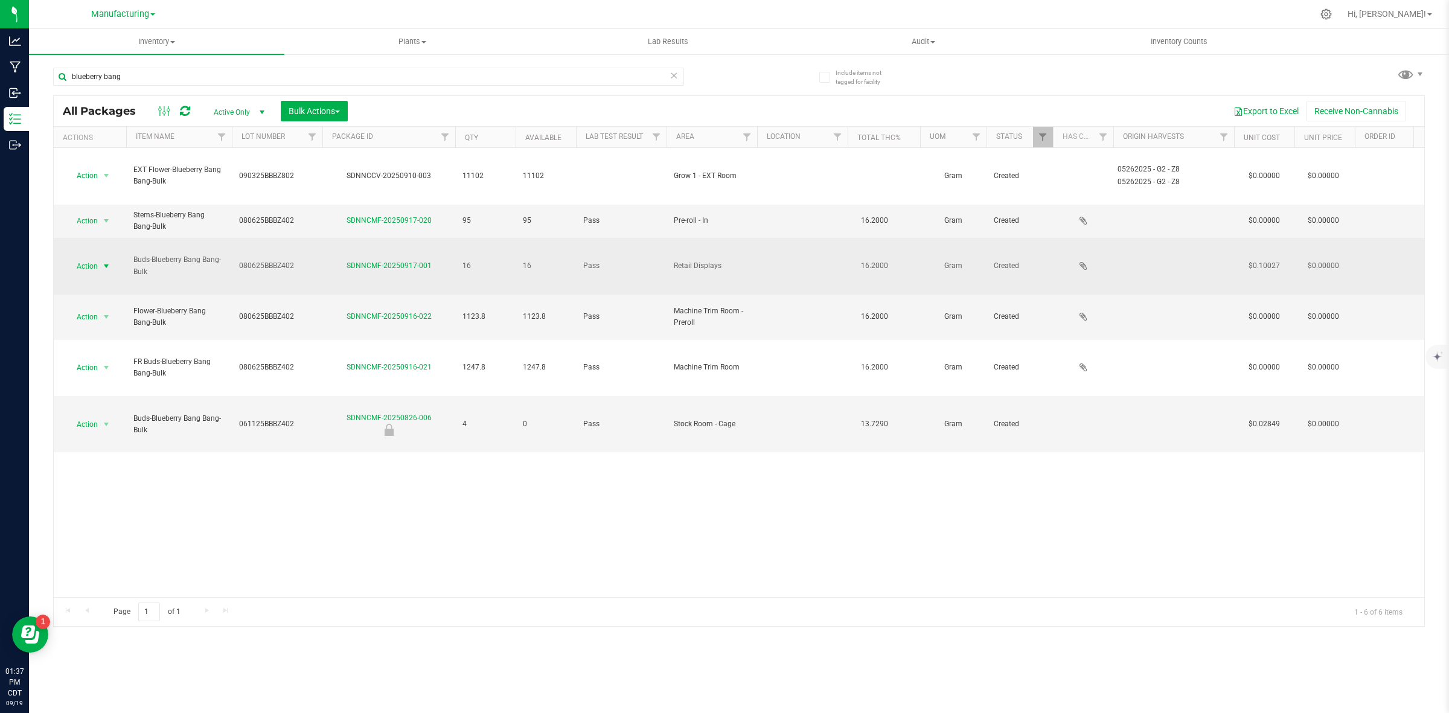
click at [103, 262] on span "select" at bounding box center [106, 267] width 10 height 10
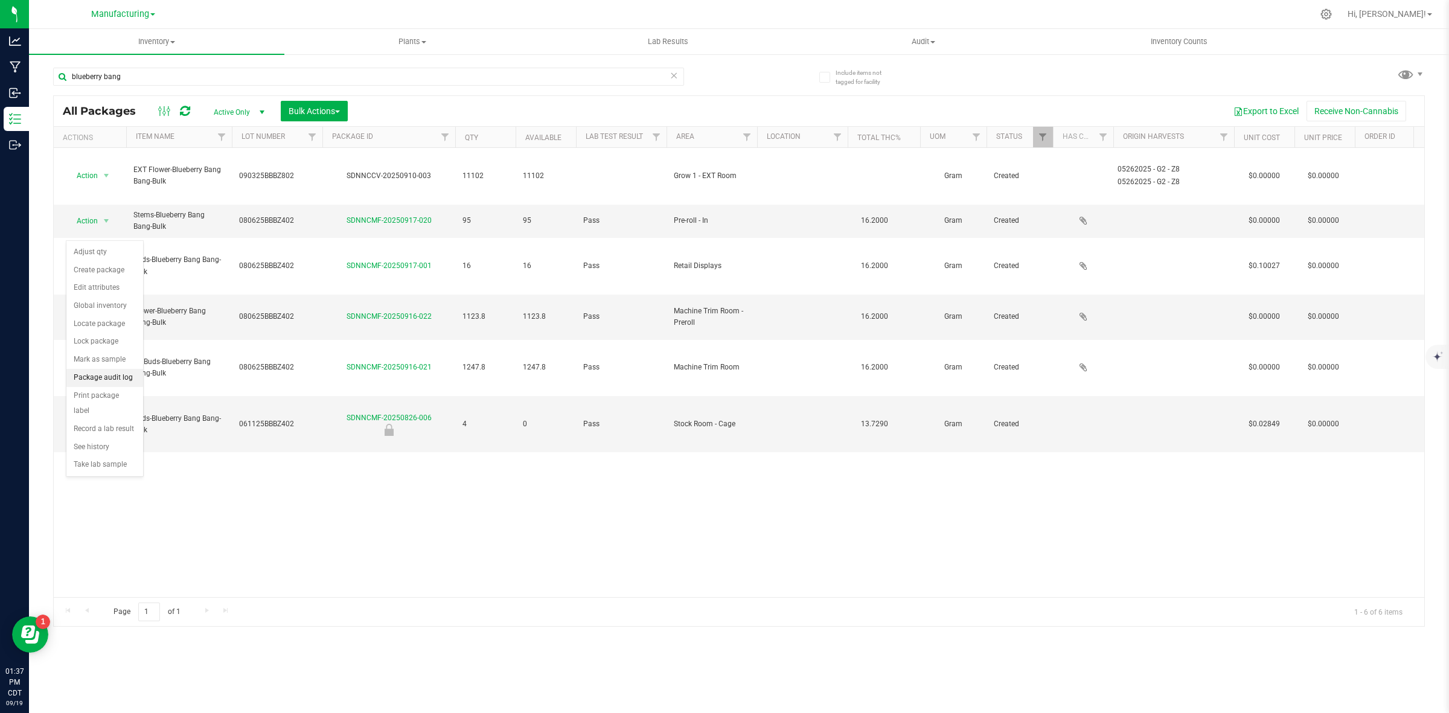
click at [106, 384] on li "Package audit log" at bounding box center [104, 378] width 77 height 18
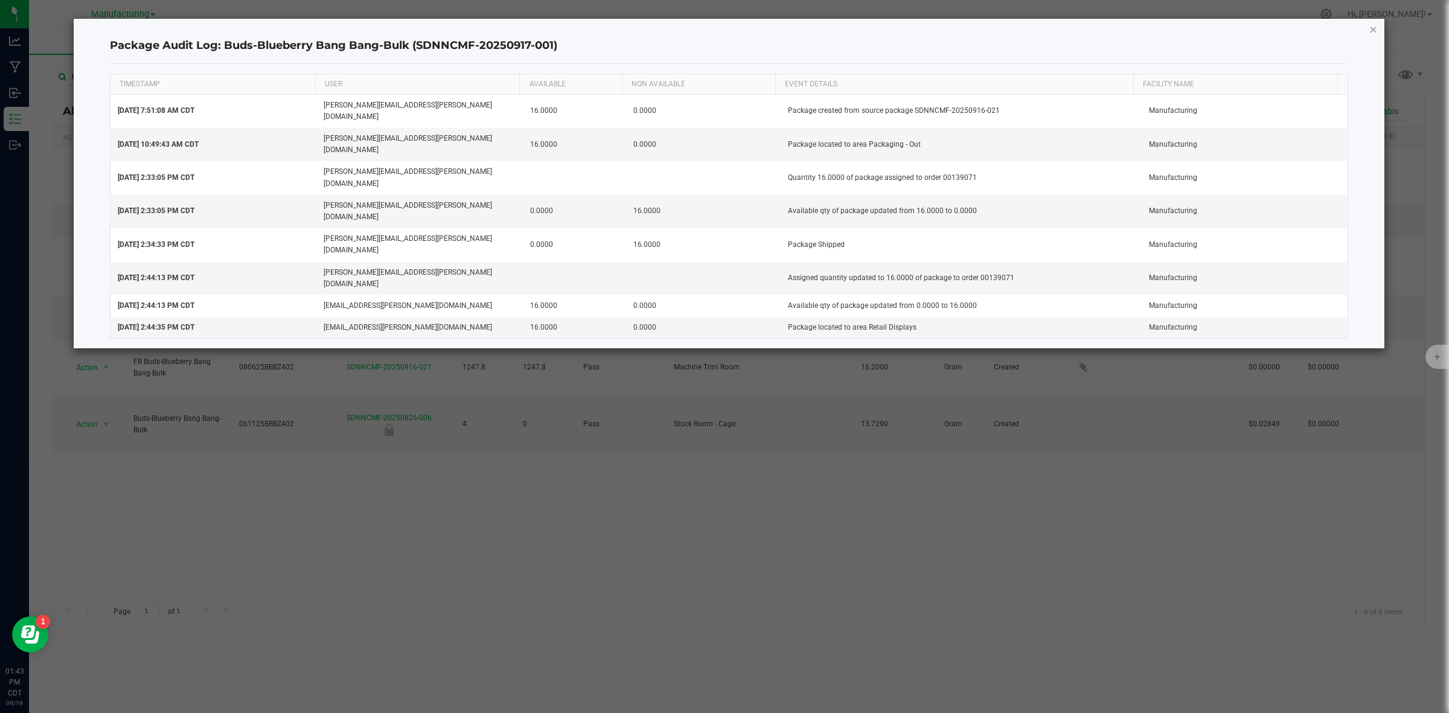
click at [1370, 29] on icon "button" at bounding box center [1374, 29] width 8 height 14
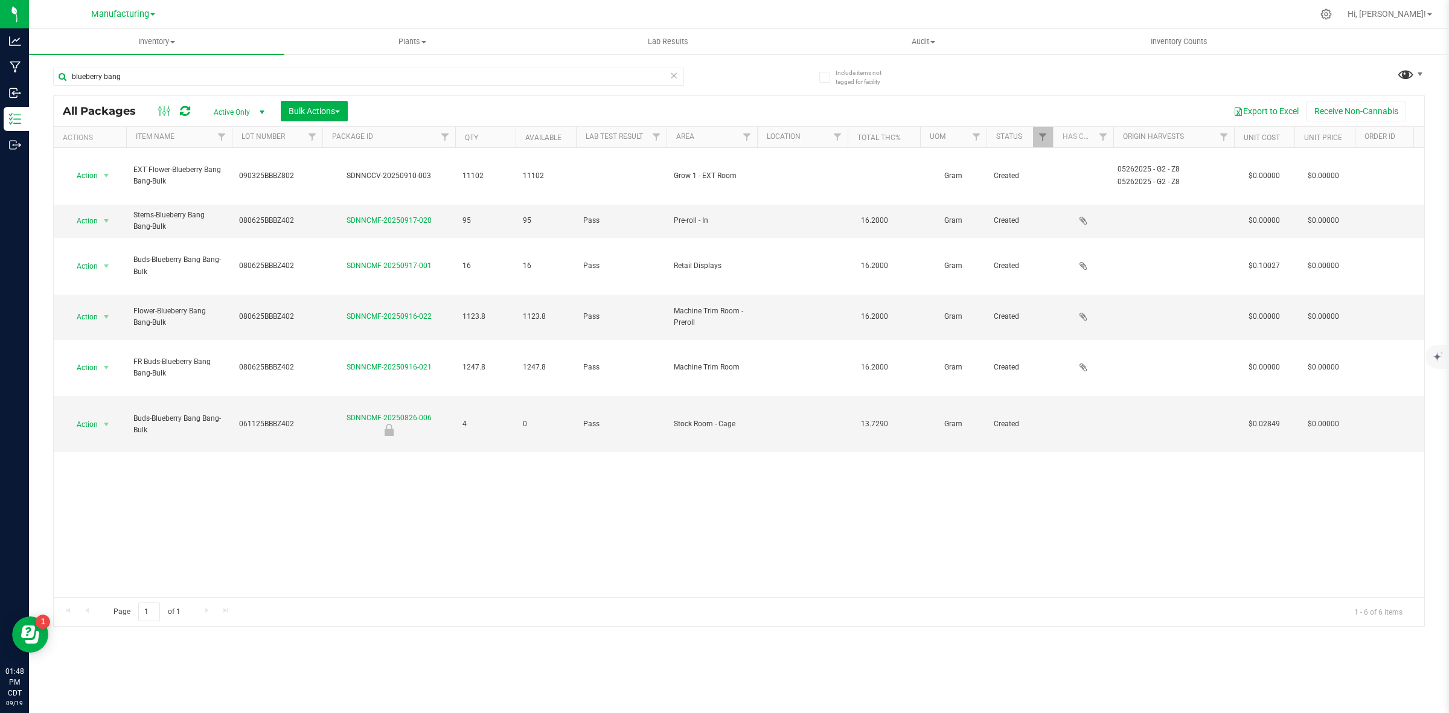
drag, startPoint x: 1393, startPoint y: 77, endPoint x: 1402, endPoint y: 76, distance: 8.5
click at [1393, 77] on div "blueberry bang All Packages Active Only Active Only Lab Samples Locked All Bulk…" at bounding box center [739, 341] width 1372 height 571
click at [1407, 74] on span at bounding box center [1407, 74] width 18 height 18
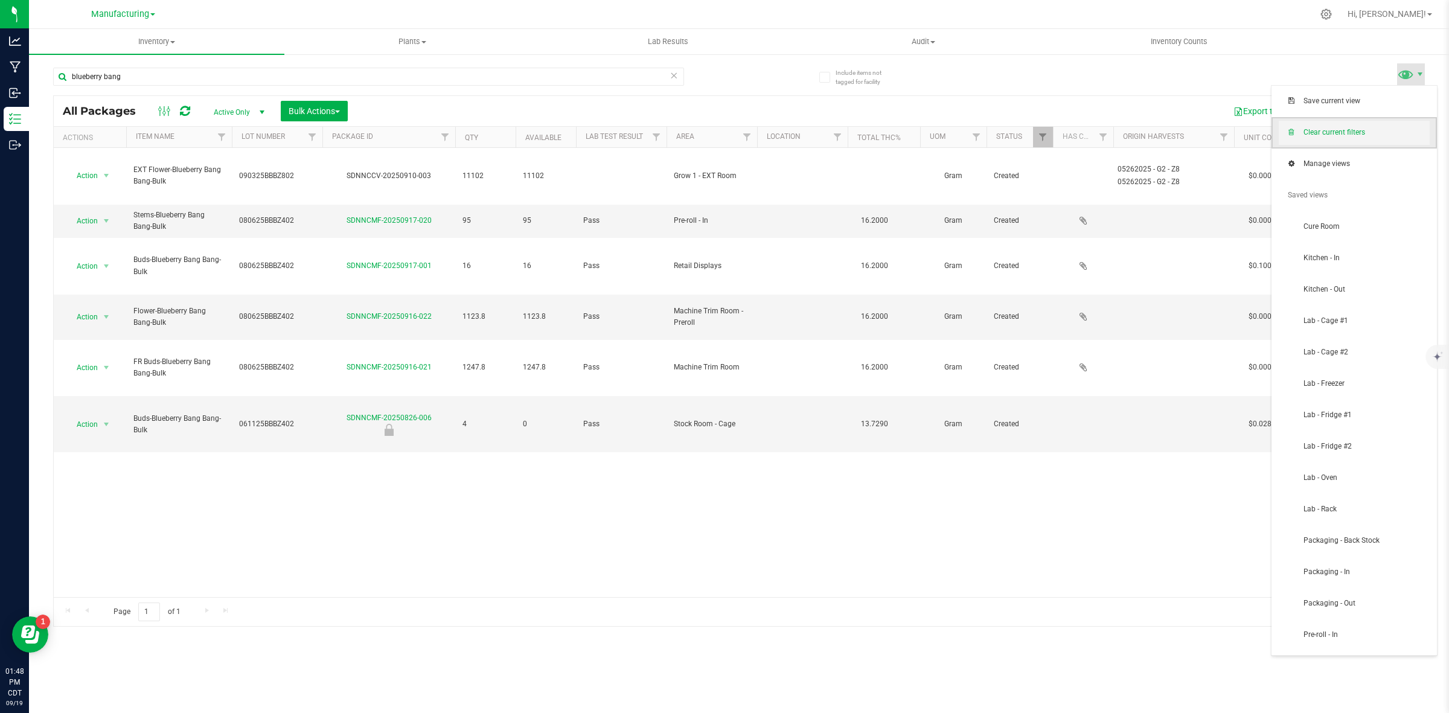
click at [1329, 133] on span "Clear current filters" at bounding box center [1367, 132] width 126 height 10
